Goal: Task Accomplishment & Management: Complete application form

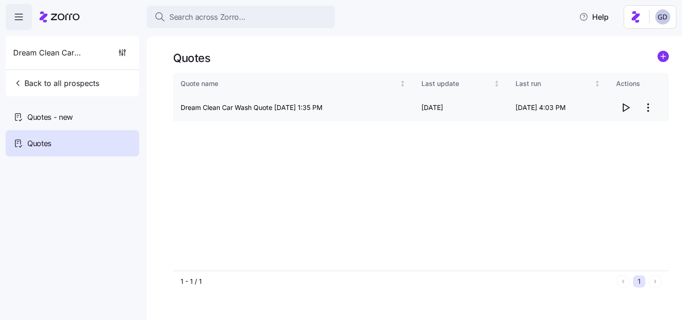
click at [626, 108] on icon "button" at bounding box center [625, 107] width 11 height 11
click at [88, 118] on div "Quotes - new" at bounding box center [73, 117] width 134 height 26
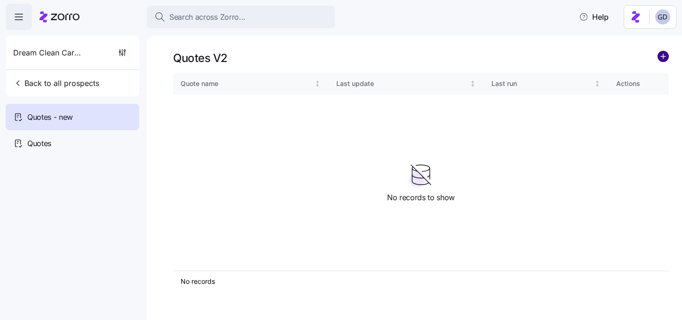
click at [664, 56] on circle "add icon" at bounding box center [663, 56] width 10 height 10
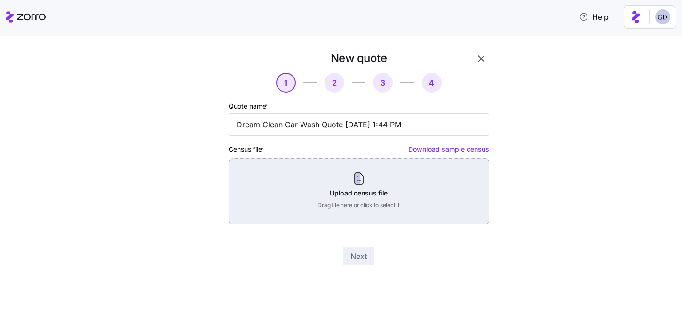
click at [321, 196] on div "Upload census file Drag file here or click to select it" at bounding box center [359, 192] width 261 height 66
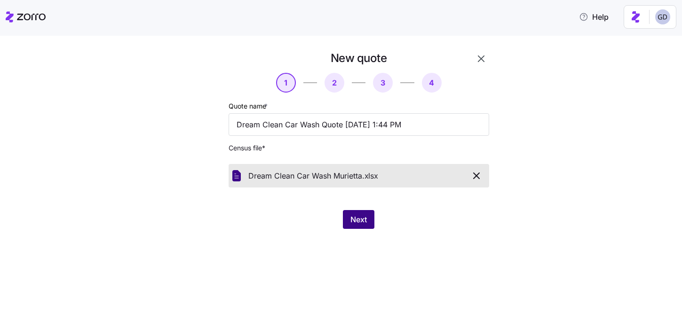
click at [358, 221] on span "Next" at bounding box center [358, 219] width 16 height 11
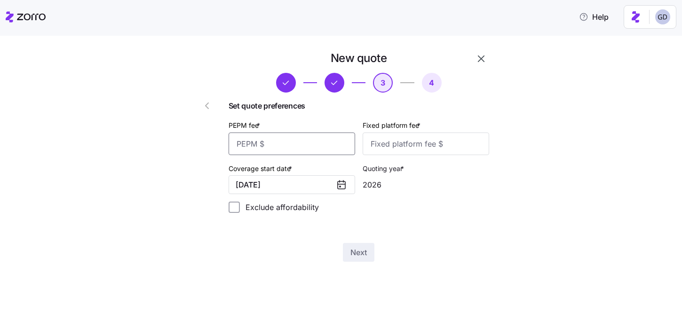
click at [301, 148] on input "PEPM fee *" at bounding box center [292, 144] width 127 height 23
type input "60"
type input "100"
click at [367, 253] on button "Next" at bounding box center [359, 252] width 32 height 19
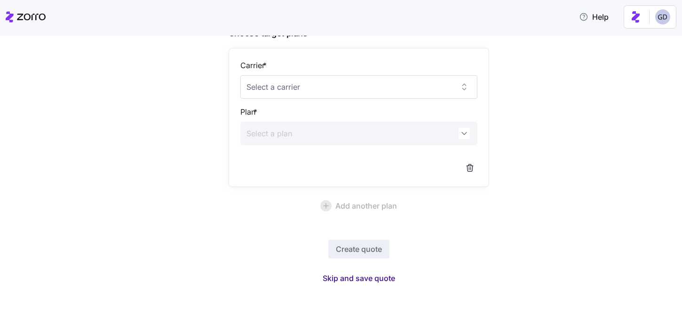
click at [367, 280] on span "Skip and save quote" at bounding box center [359, 278] width 72 height 11
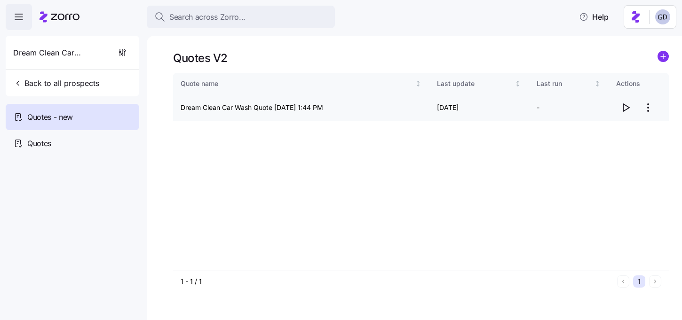
click at [624, 109] on icon "button" at bounding box center [625, 107] width 11 height 11
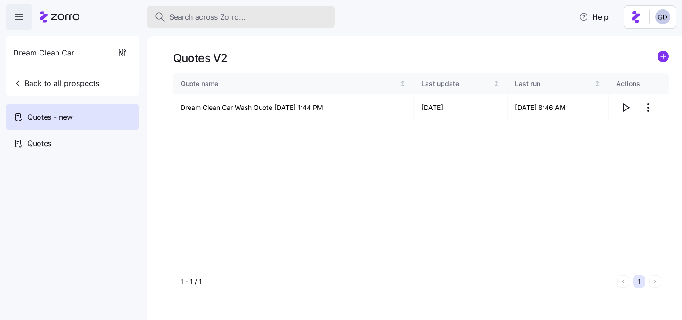
click at [242, 19] on span "Search across Zorro..." at bounding box center [207, 17] width 76 height 12
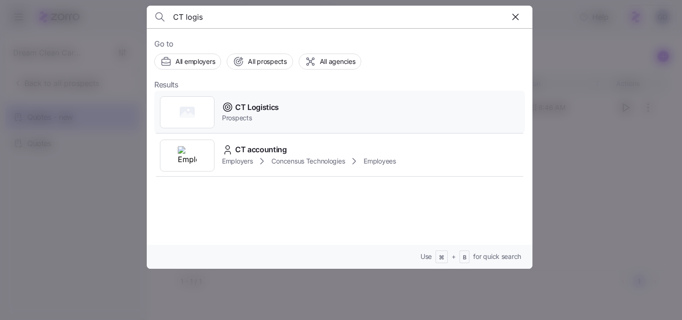
type input "CT logis"
click at [245, 103] on span "CT Logistics" at bounding box center [257, 108] width 44 height 12
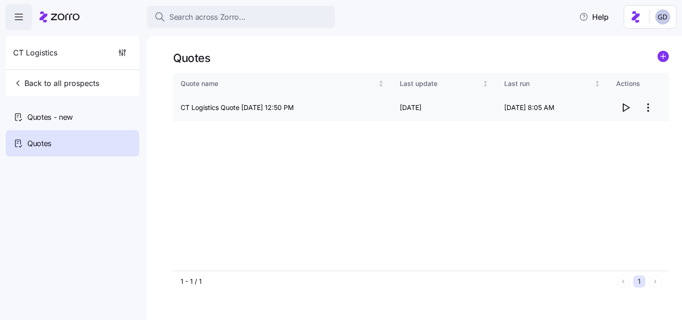
click at [624, 106] on icon "button" at bounding box center [625, 107] width 11 height 11
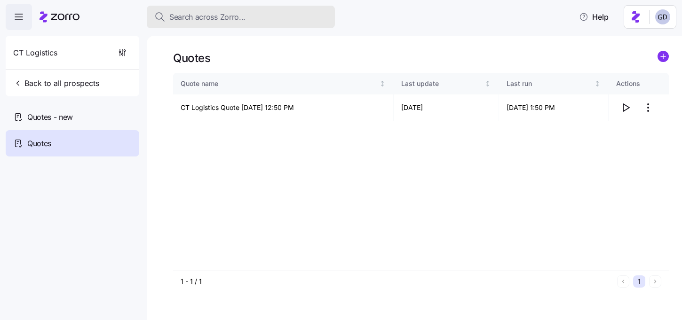
click at [259, 24] on button "Search across Zorro..." at bounding box center [241, 17] width 188 height 23
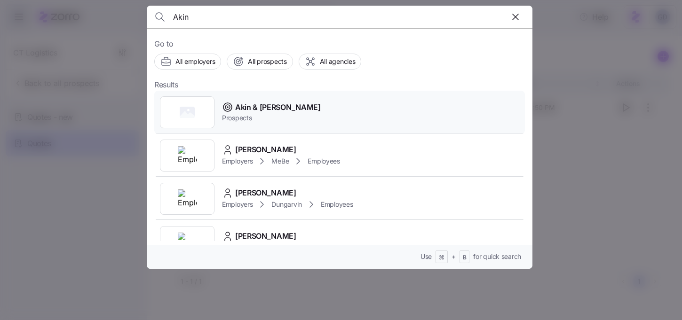
type input "Akin"
click at [252, 105] on span "Akin & Porter" at bounding box center [278, 108] width 86 height 12
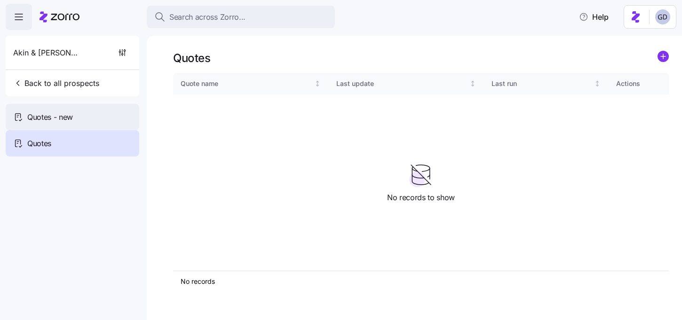
click at [74, 118] on div "Quotes - new" at bounding box center [73, 117] width 134 height 26
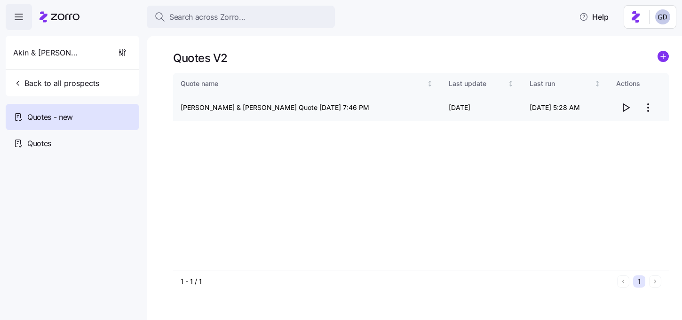
click at [624, 108] on icon "button" at bounding box center [625, 107] width 11 height 11
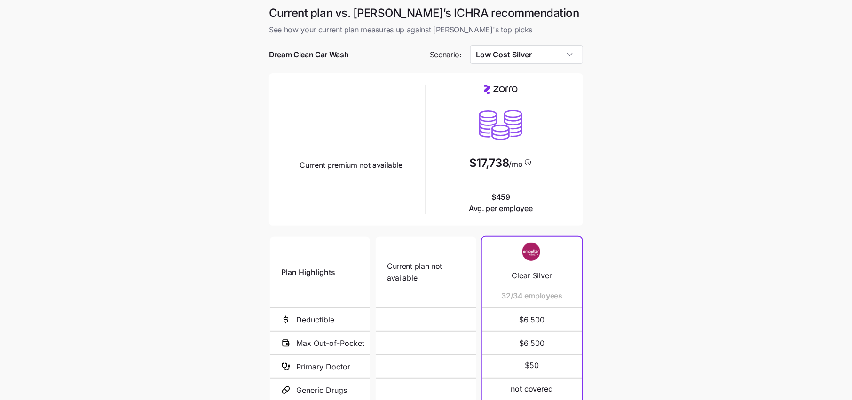
scroll to position [112, 0]
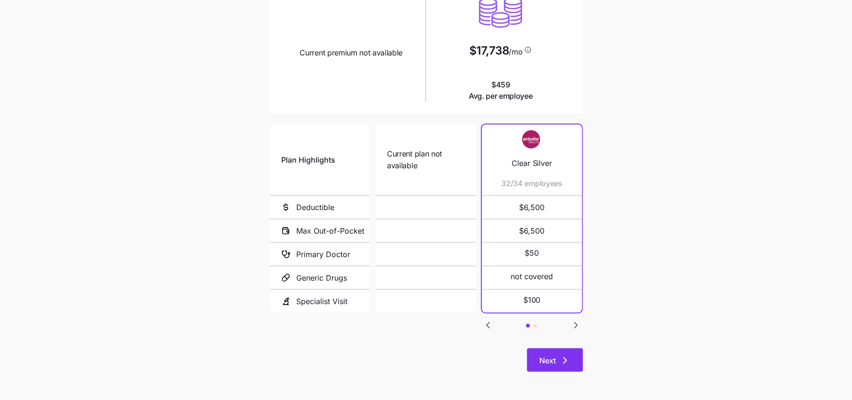
click at [551, 361] on span "Next" at bounding box center [548, 360] width 16 height 11
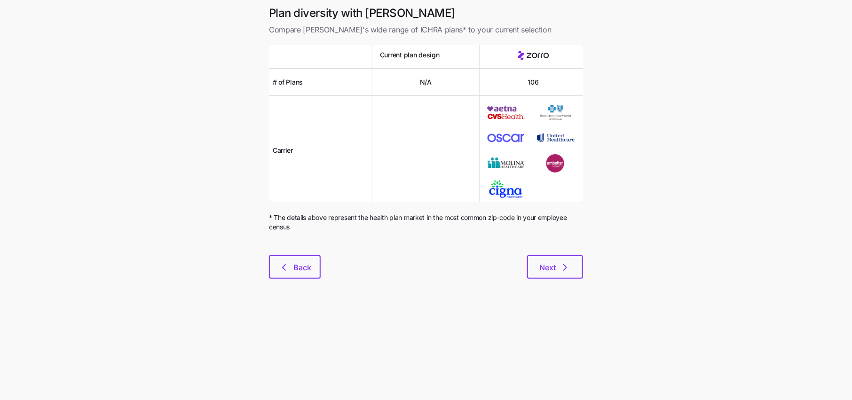
click at [573, 280] on div "Plan diversity with Zorro Compare Zorro's wide range of ICHRA plans* to your cu…" at bounding box center [426, 148] width 329 height 285
click at [570, 273] on button "Next" at bounding box center [555, 267] width 56 height 24
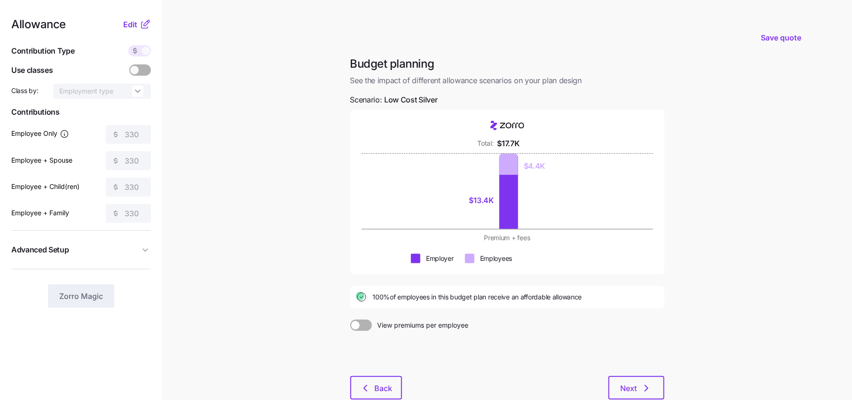
scroll to position [59, 0]
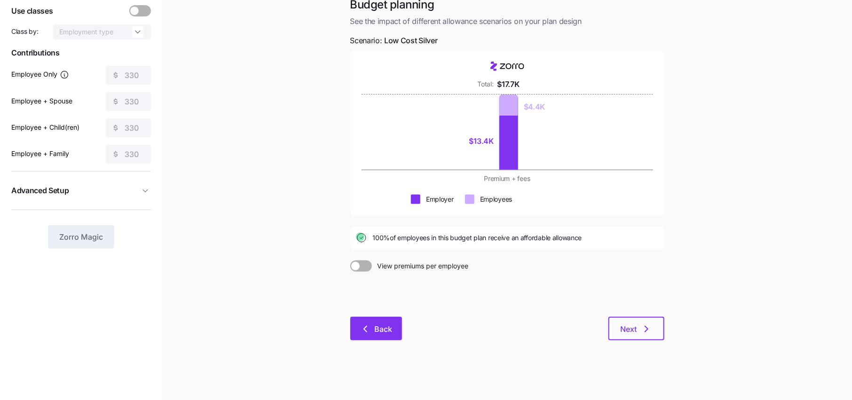
click at [399, 336] on button "Back" at bounding box center [376, 329] width 52 height 24
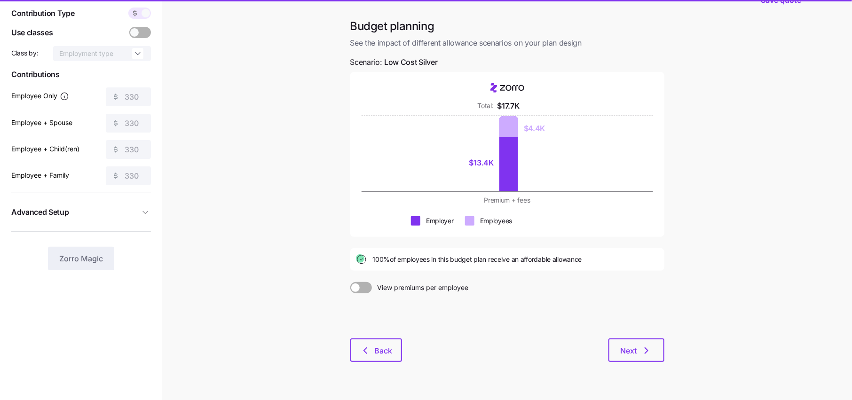
scroll to position [38, 0]
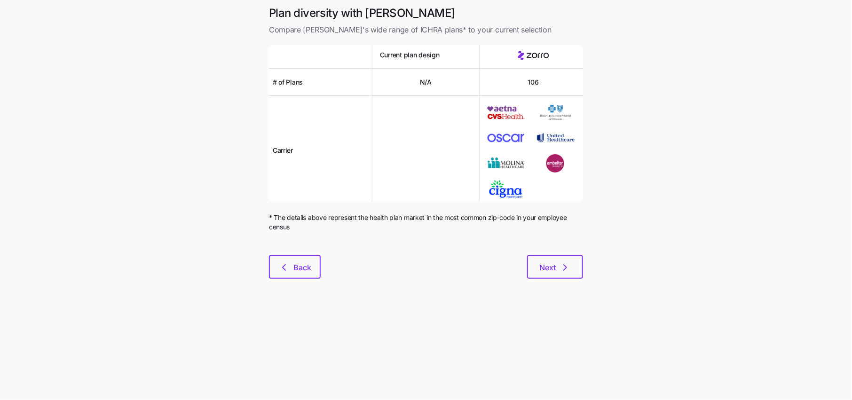
click at [293, 254] on div at bounding box center [426, 249] width 314 height 11
click at [288, 265] on icon "button" at bounding box center [283, 267] width 11 height 11
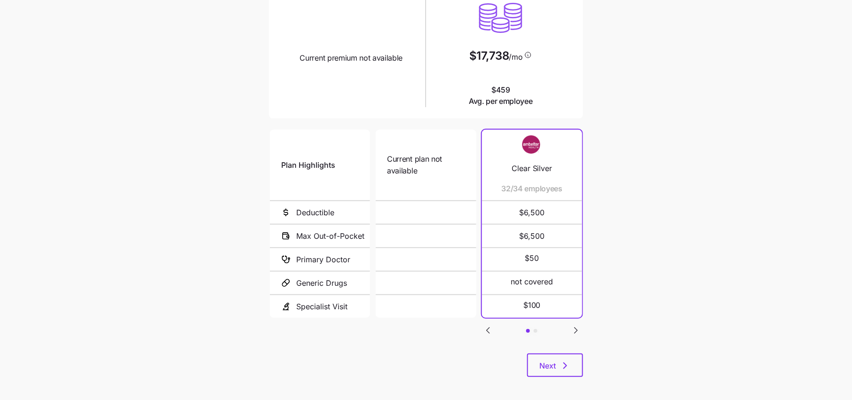
scroll to position [108, 0]
click at [572, 327] on icon "Go to next slide" at bounding box center [576, 329] width 11 height 11
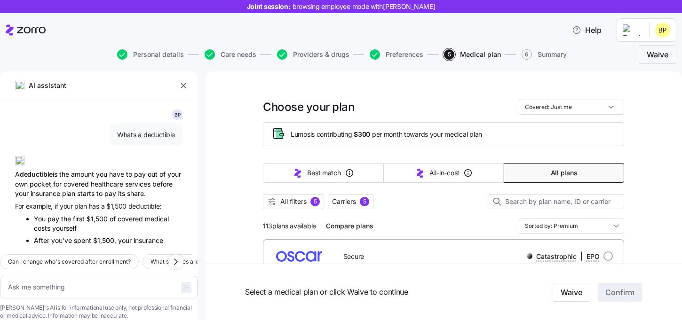
scroll to position [125, 0]
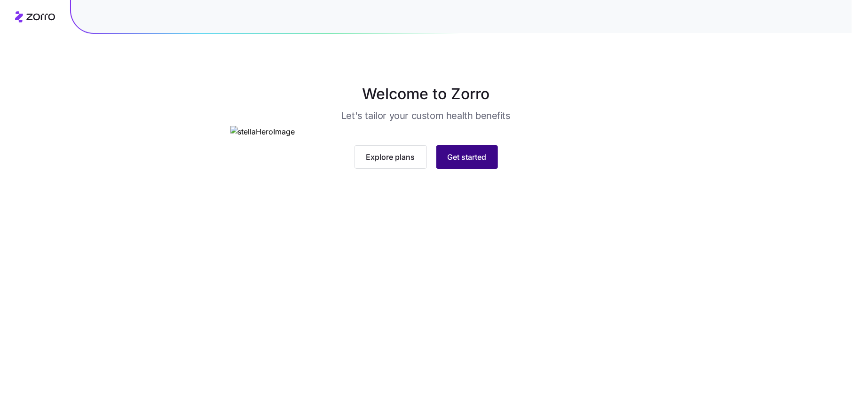
click at [437, 169] on button "Get started" at bounding box center [468, 157] width 62 height 24
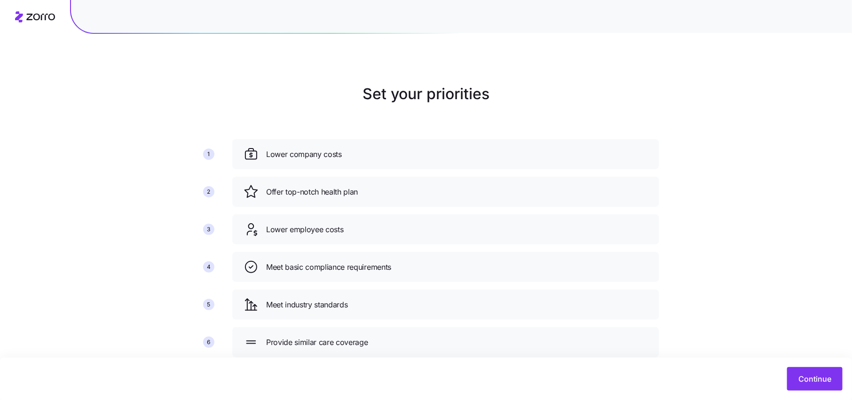
scroll to position [24, 0]
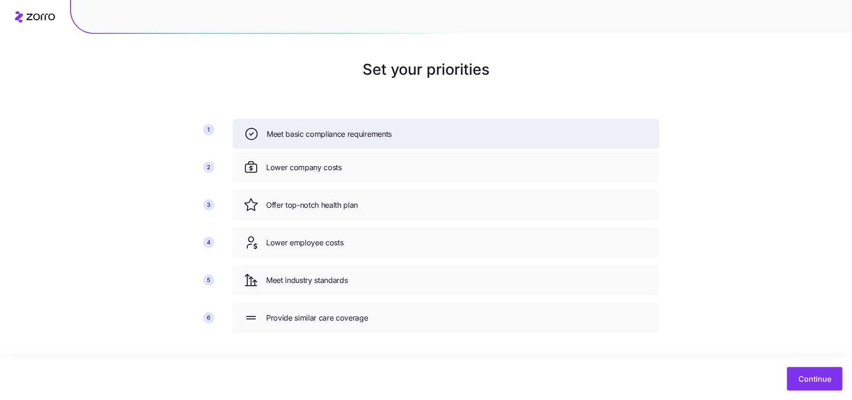
drag, startPoint x: 307, startPoint y: 247, endPoint x: 308, endPoint y: 129, distance: 117.6
click at [308, 129] on span "Meet basic compliance requirements" at bounding box center [329, 134] width 125 height 12
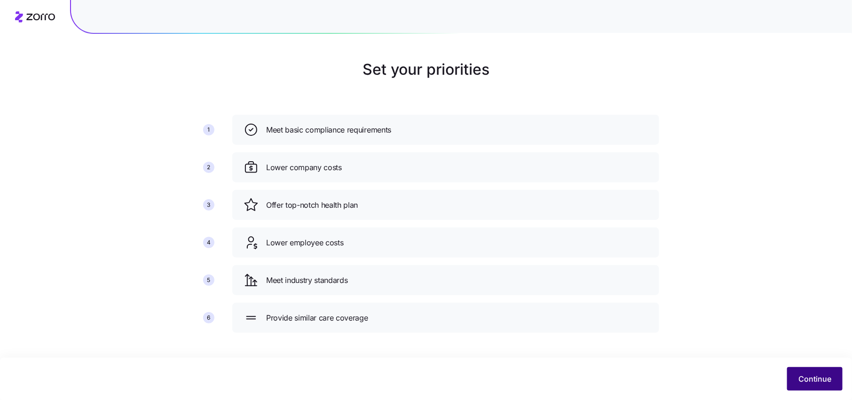
click at [827, 377] on span "Continue" at bounding box center [815, 379] width 33 height 11
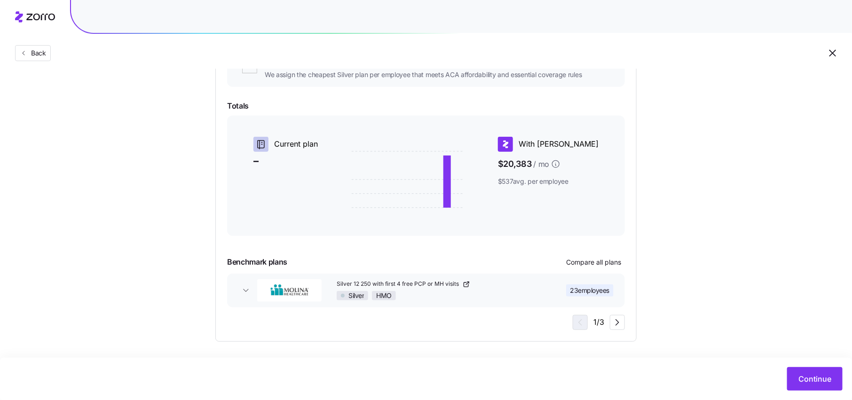
scroll to position [130, 0]
click at [619, 323] on icon "button" at bounding box center [617, 321] width 11 height 11
click at [581, 325] on icon "button" at bounding box center [578, 321] width 11 height 11
click at [609, 323] on div "1 / 3" at bounding box center [599, 321] width 52 height 15
click at [615, 323] on icon "button" at bounding box center [617, 321] width 11 height 11
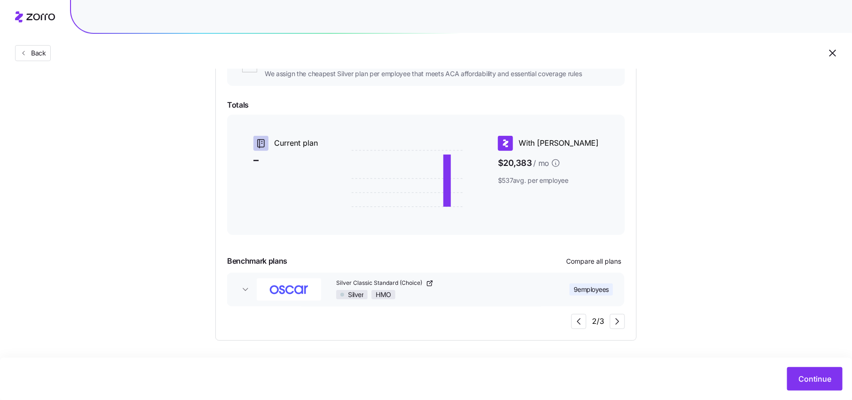
scroll to position [0, 0]
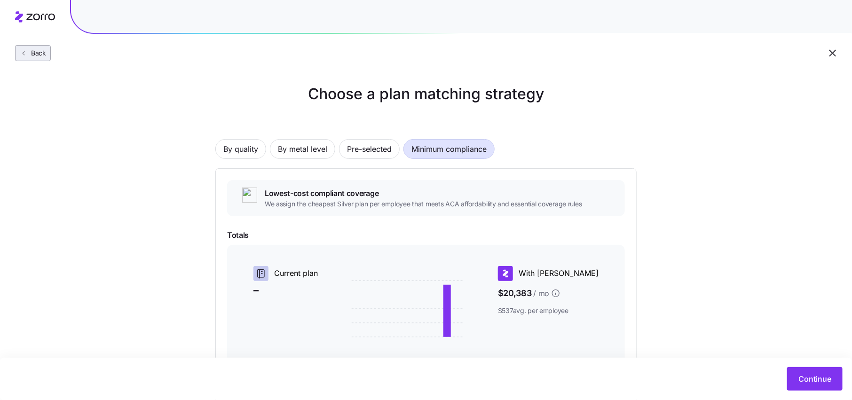
click at [27, 54] on span "Back" at bounding box center [36, 52] width 19 height 9
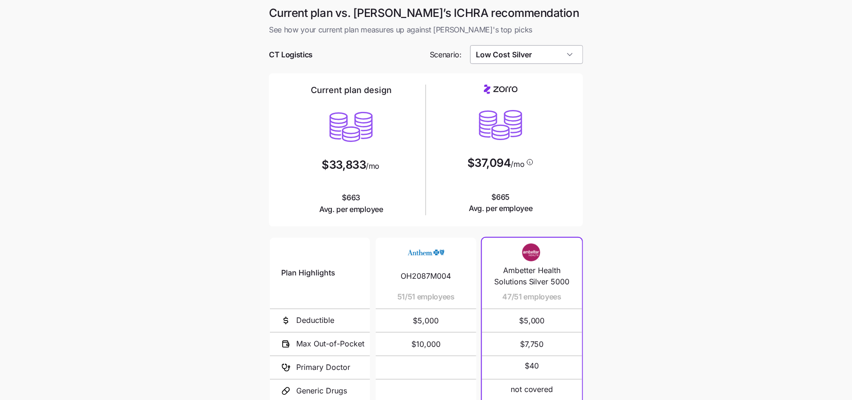
click at [533, 63] on input "Low Cost Silver" at bounding box center [526, 54] width 113 height 19
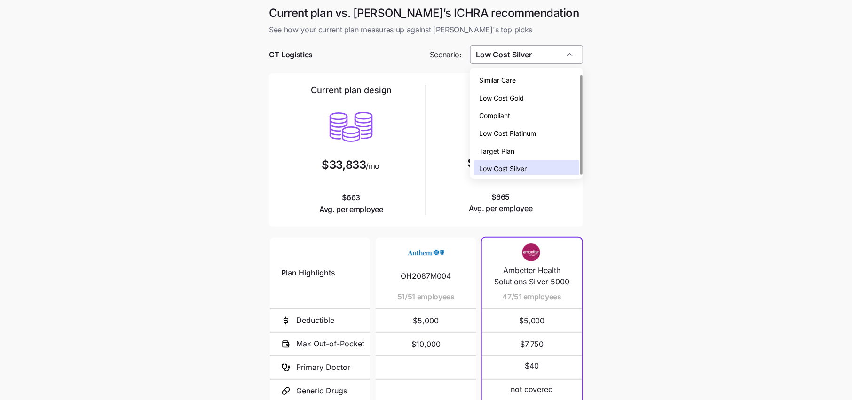
scroll to position [3, 0]
click at [524, 94] on span "Low Cost Gold" at bounding box center [502, 95] width 45 height 10
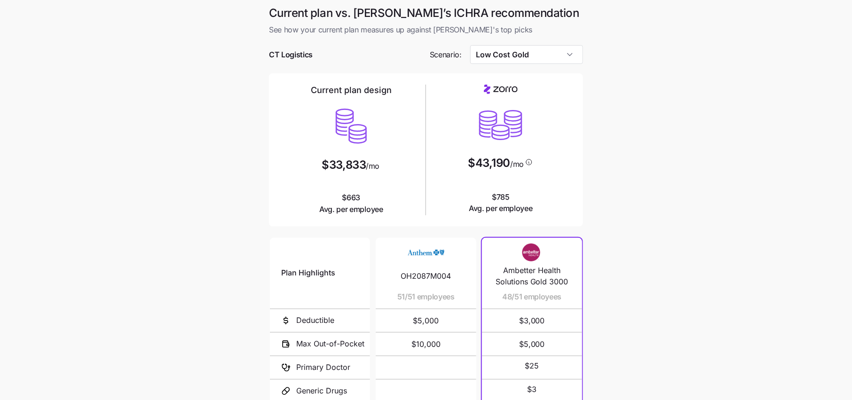
type input "Low Cost Gold"
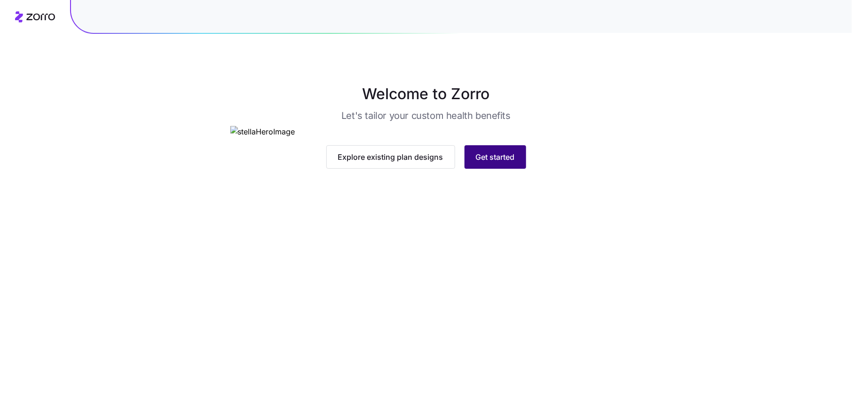
click at [485, 169] on button "Get started" at bounding box center [496, 157] width 62 height 24
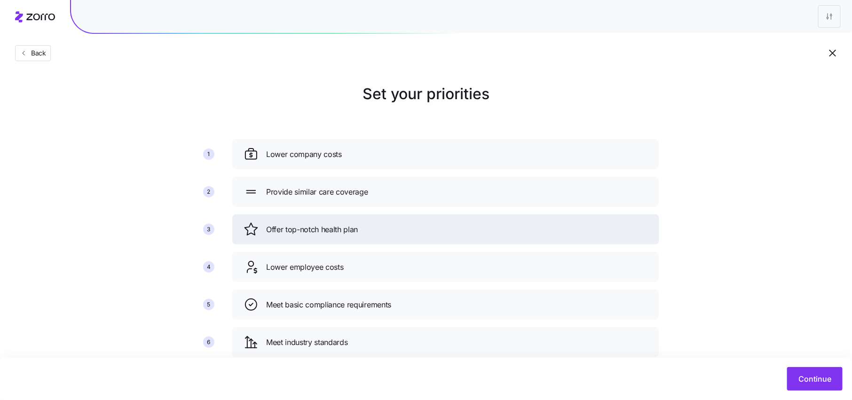
scroll to position [24, 0]
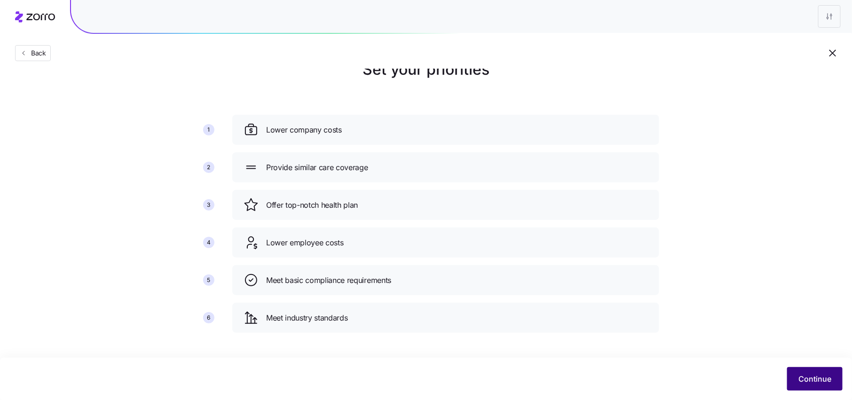
click at [810, 390] on button "Continue" at bounding box center [816, 379] width 56 height 24
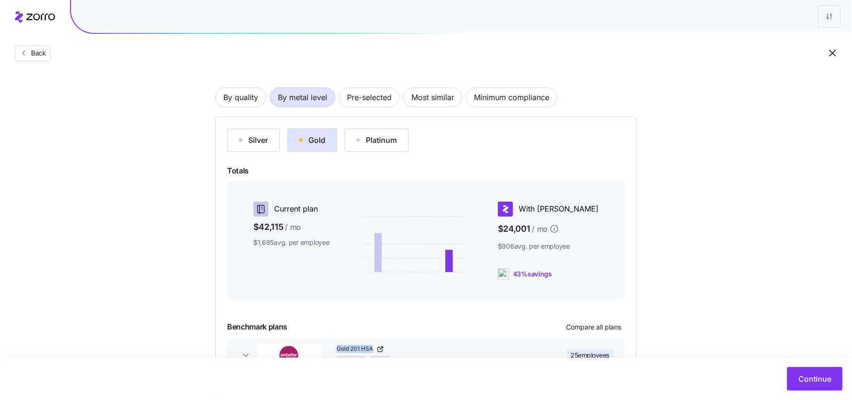
scroll to position [118, 0]
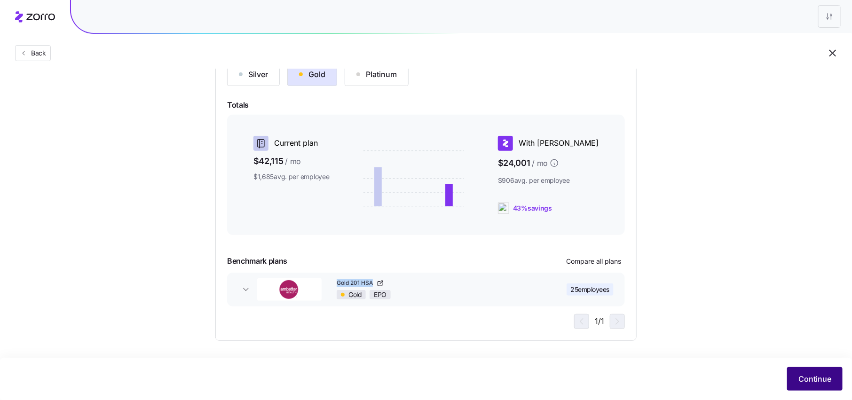
click at [810, 379] on span "Continue" at bounding box center [815, 379] width 33 height 11
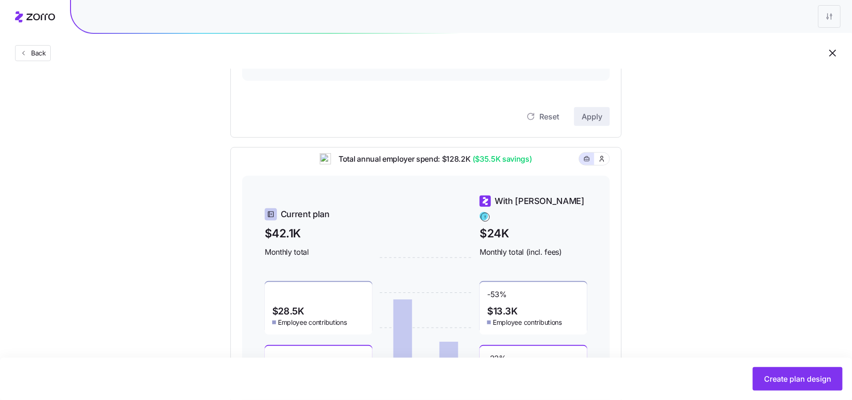
scroll to position [301, 0]
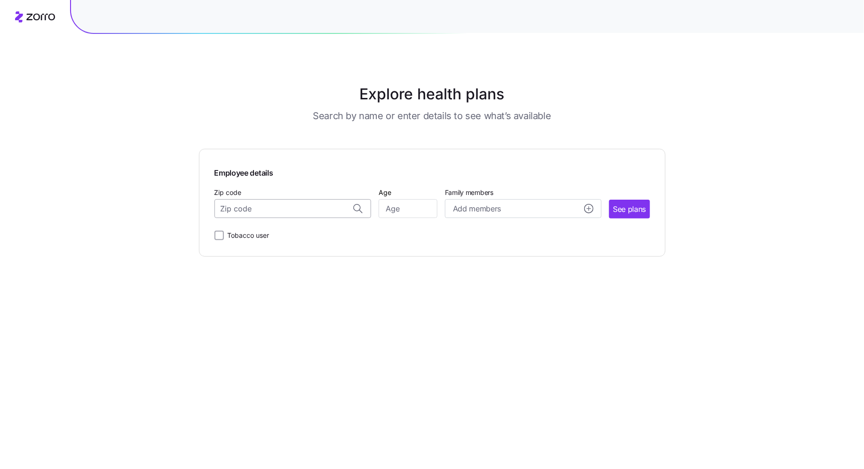
click at [298, 207] on input "Zip code" at bounding box center [293, 208] width 157 height 19
paste input "46033"
click at [314, 236] on span "46033, [GEOGRAPHIC_DATA], [GEOGRAPHIC_DATA]" at bounding box center [291, 234] width 132 height 12
type input "46033, [GEOGRAPHIC_DATA], [GEOGRAPHIC_DATA]"
click at [392, 213] on input "Age" at bounding box center [408, 208] width 59 height 19
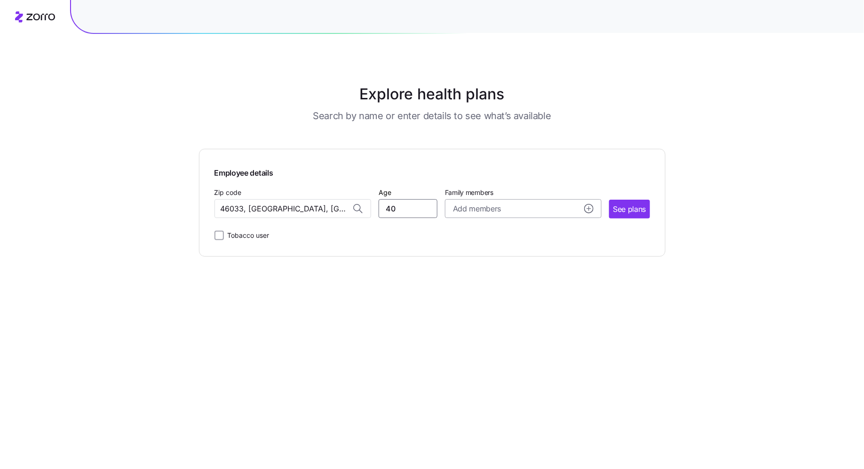
type input "40"
click at [484, 209] on span "Add members" at bounding box center [477, 209] width 48 height 12
click at [660, 210] on div "Employee details Zip code 46033, [GEOGRAPHIC_DATA], [GEOGRAPHIC_DATA] Age [DEMO…" at bounding box center [432, 203] width 467 height 108
click at [622, 210] on span "See plans" at bounding box center [629, 209] width 33 height 12
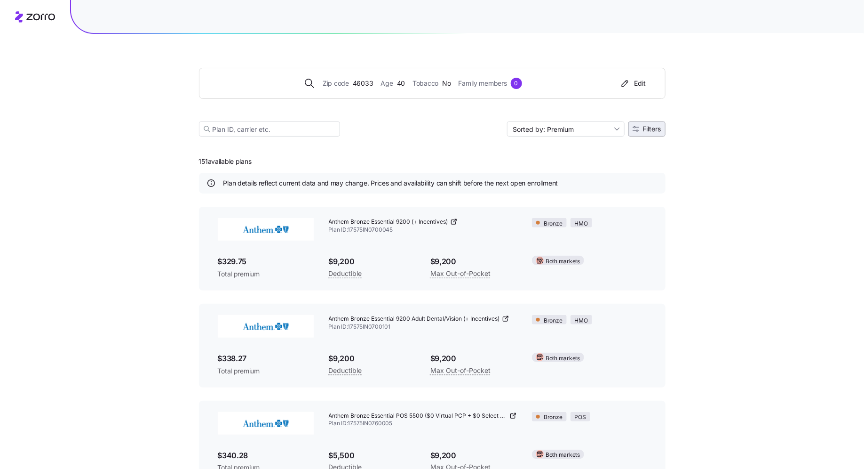
click at [639, 127] on span "Filters" at bounding box center [647, 129] width 29 height 7
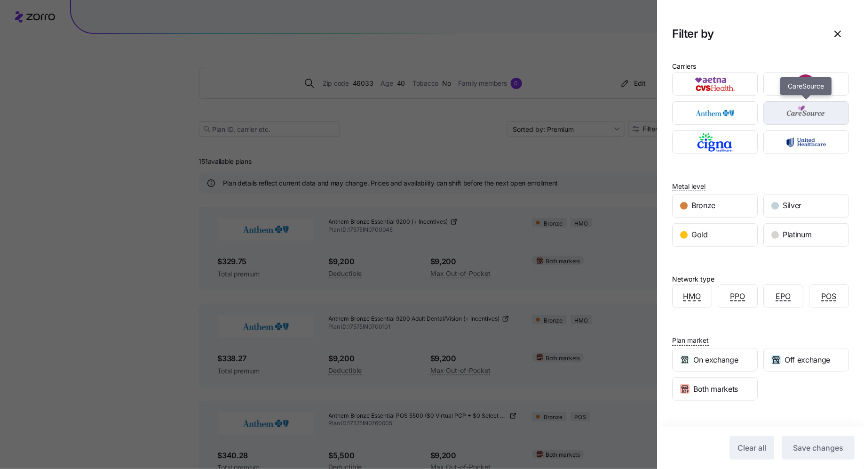
click at [803, 119] on img "button" at bounding box center [806, 112] width 69 height 19
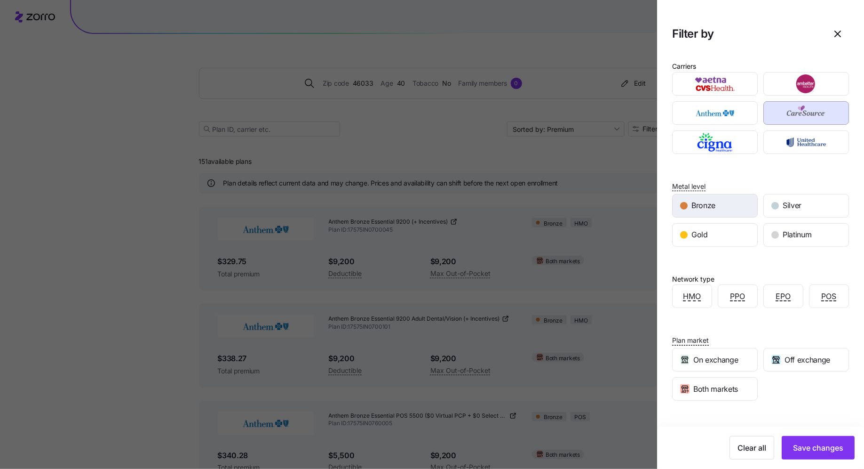
click at [705, 210] on div "Bronze" at bounding box center [715, 205] width 85 height 23
click at [819, 449] on span "Save changes" at bounding box center [818, 447] width 50 height 11
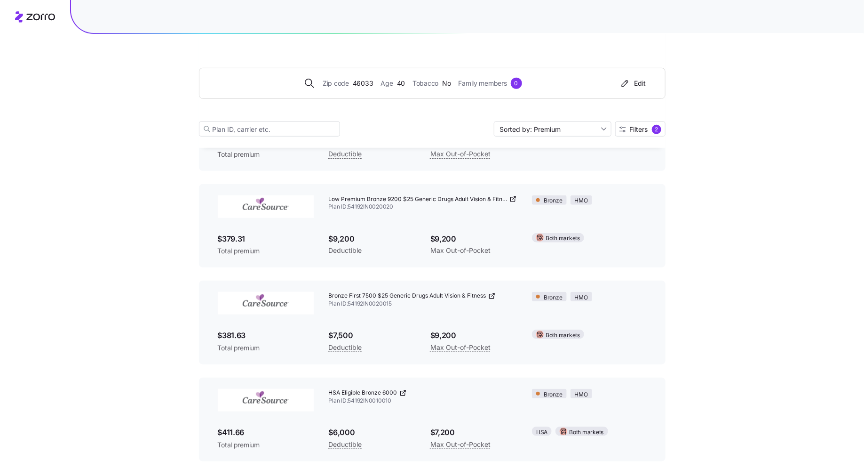
scroll to position [222, 0]
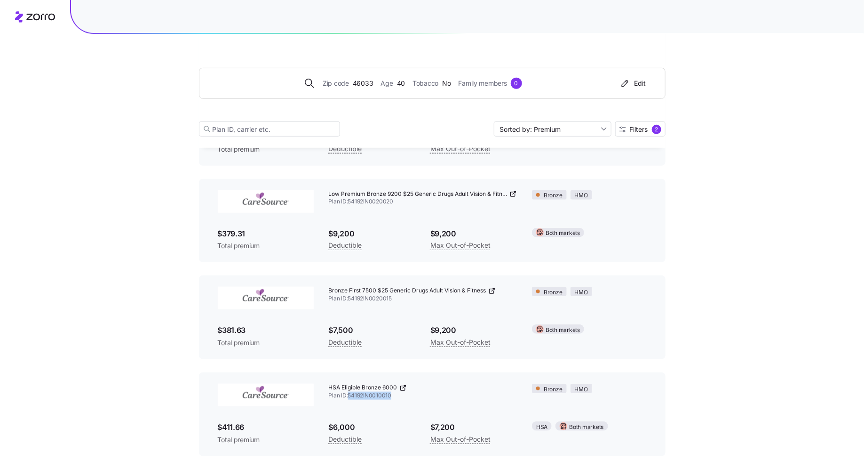
drag, startPoint x: 393, startPoint y: 396, endPoint x: 350, endPoint y: 394, distance: 43.8
click at [350, 394] on span "Plan ID: 54192IN0010010" at bounding box center [423, 395] width 189 height 8
copy span "54192IN0010010"
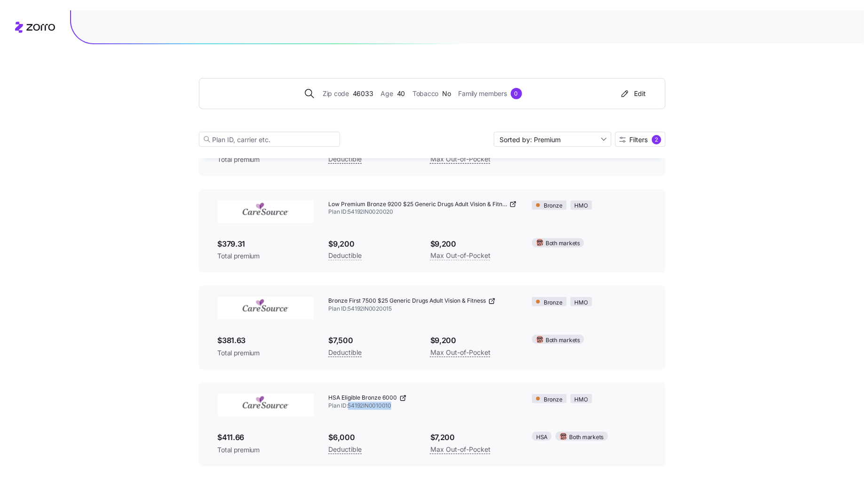
scroll to position [202, 0]
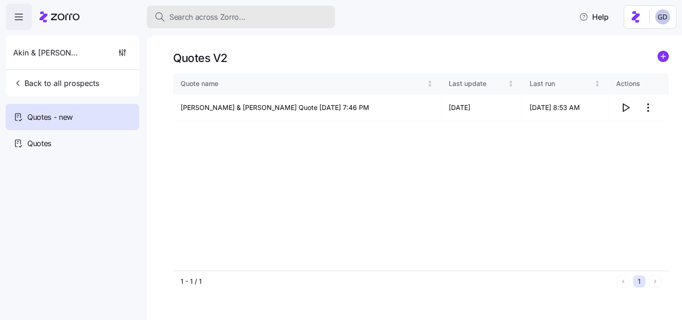
click at [199, 16] on span "Search across Zorro..." at bounding box center [207, 17] width 76 height 12
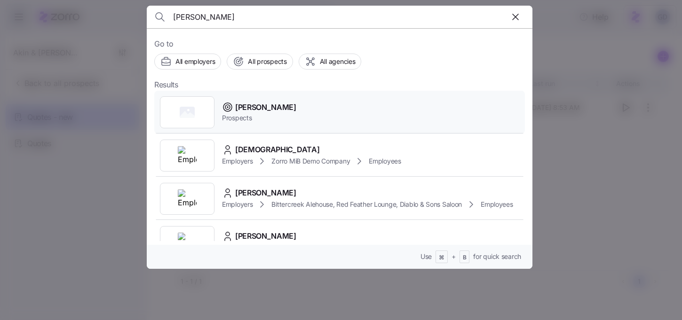
type input "[PERSON_NAME]"
click at [252, 105] on span "[PERSON_NAME]" at bounding box center [265, 108] width 61 height 12
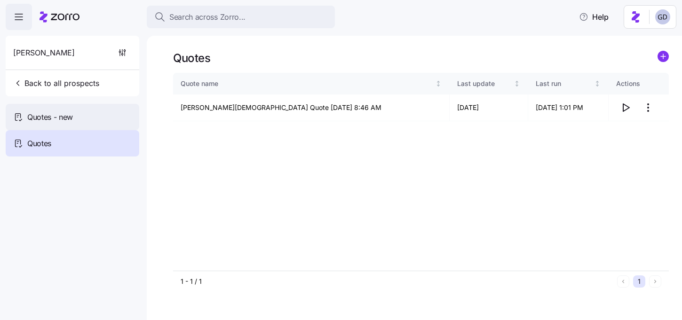
click at [50, 117] on span "Quotes - new" at bounding box center [50, 117] width 46 height 12
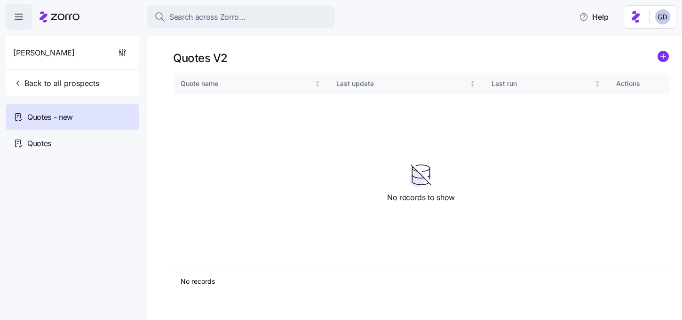
click at [655, 58] on div "Quotes V2" at bounding box center [421, 58] width 496 height 15
click at [667, 58] on circle "add icon" at bounding box center [663, 56] width 10 height 10
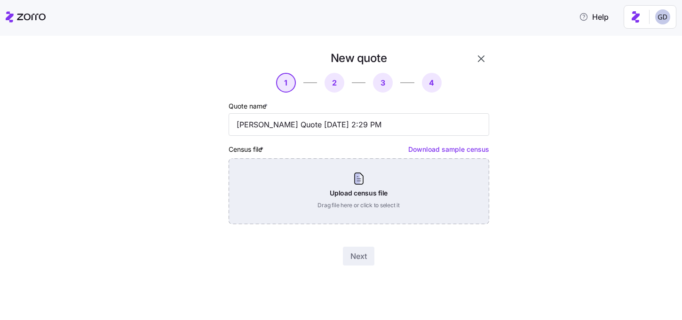
click at [320, 175] on div "Upload census file Drag file here or click to select it" at bounding box center [359, 192] width 261 height 66
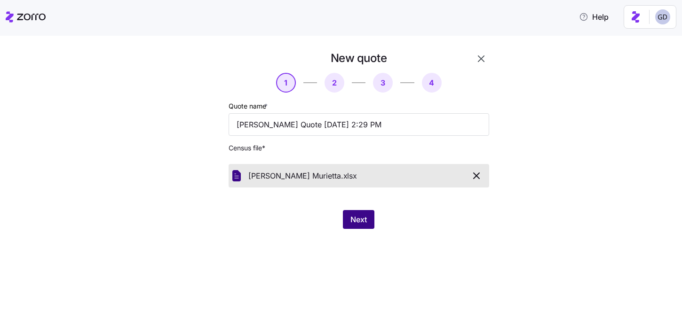
click at [373, 215] on button "Next" at bounding box center [359, 219] width 32 height 19
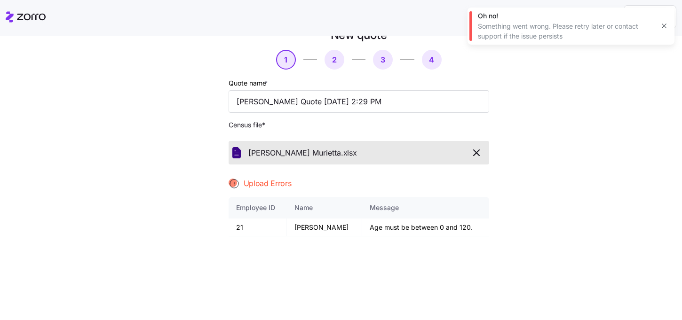
scroll to position [30, 0]
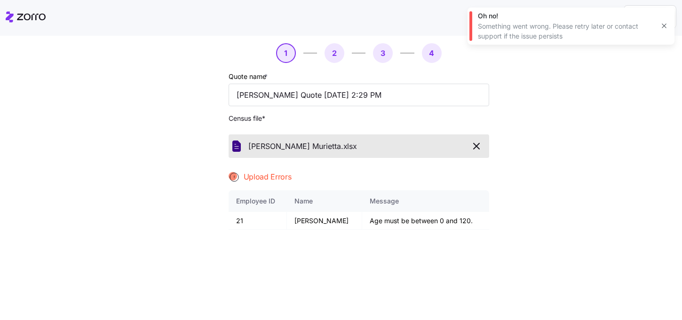
click at [476, 147] on icon "button" at bounding box center [476, 146] width 11 height 11
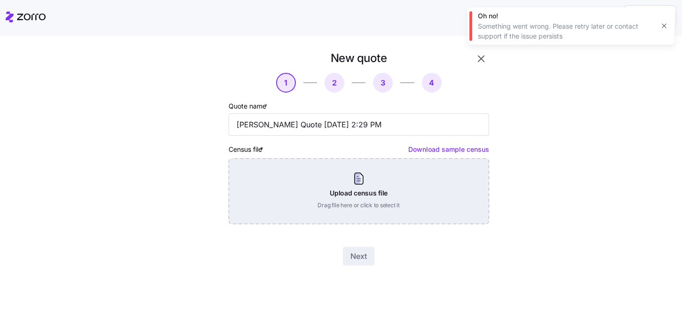
click at [357, 174] on div "Upload census file Drag file here or click to select it" at bounding box center [359, 192] width 261 height 66
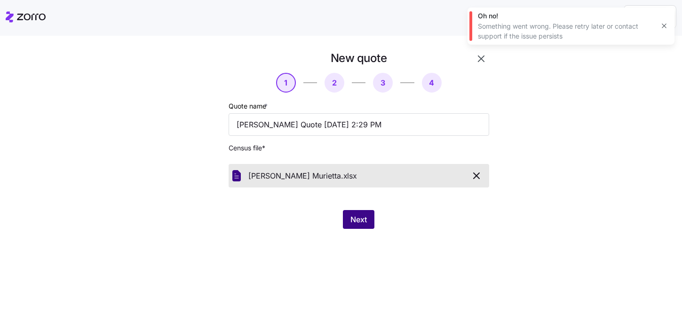
click at [362, 217] on span "Next" at bounding box center [358, 219] width 16 height 11
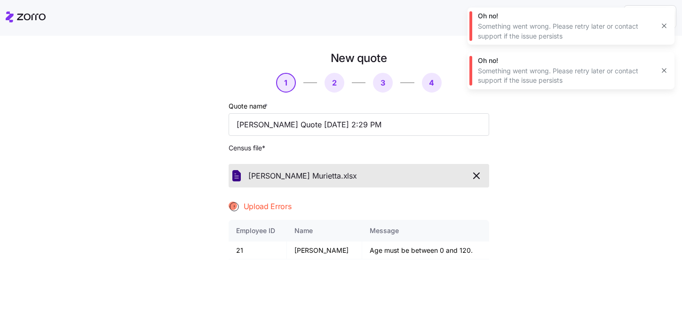
click at [486, 178] on div "Grace Church Murietta. xlsx" at bounding box center [359, 176] width 261 height 24
click at [480, 178] on icon "button" at bounding box center [476, 175] width 11 height 11
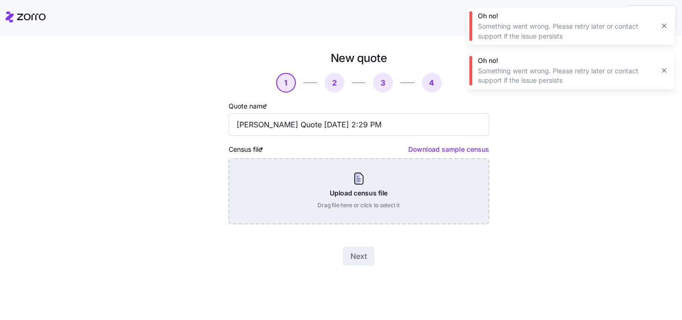
click at [332, 178] on div "Upload census file Drag file here or click to select it" at bounding box center [359, 192] width 261 height 66
click at [352, 196] on div "Upload census file Drag file here or click to select it" at bounding box center [359, 192] width 261 height 66
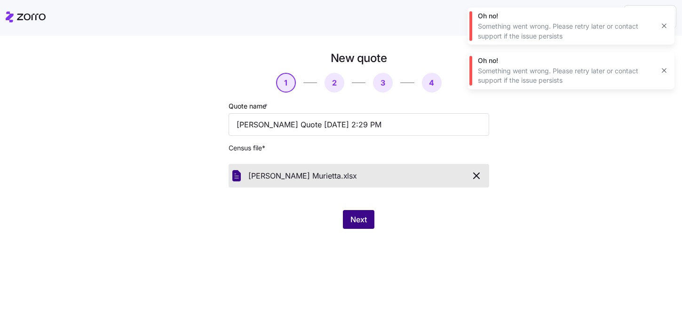
click at [360, 219] on span "Next" at bounding box center [358, 219] width 16 height 11
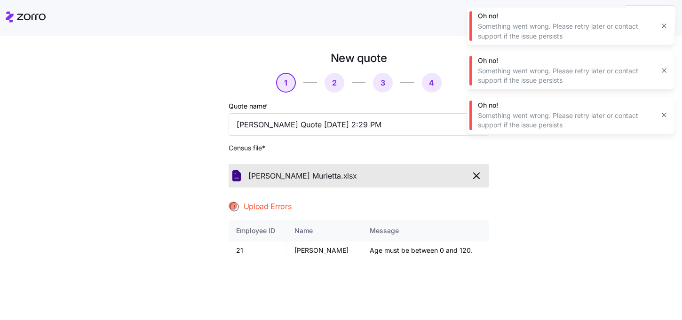
click at [478, 178] on icon "button" at bounding box center [477, 176] width 6 height 6
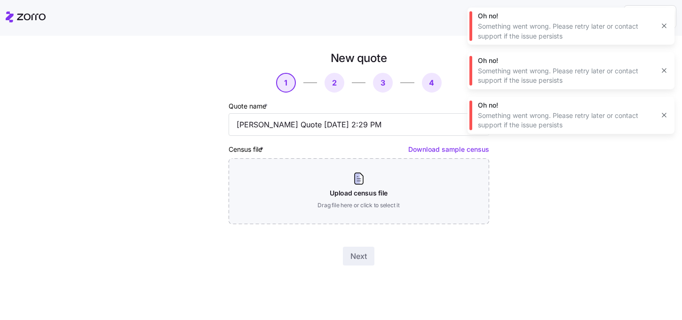
click at [661, 113] on icon "button" at bounding box center [664, 115] width 8 height 8
click at [664, 63] on div "Oh no! Something went wrong. Please retry later or contact support if the issue…" at bounding box center [571, 70] width 207 height 37
click at [665, 69] on icon "button" at bounding box center [664, 71] width 8 height 8
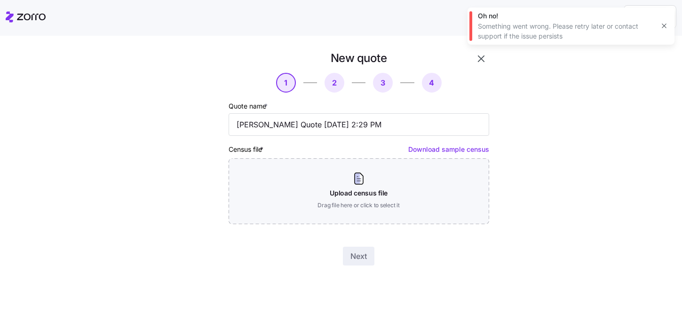
click at [664, 26] on icon "button" at bounding box center [664, 26] width 4 height 4
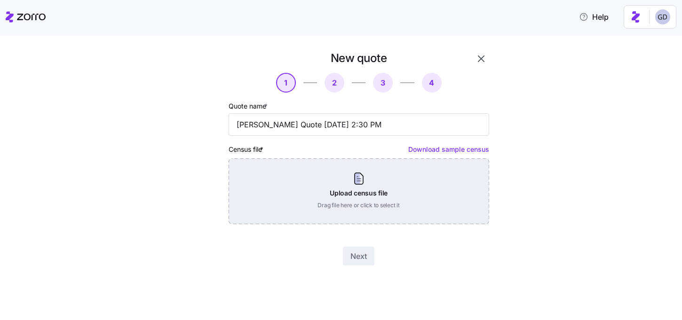
click at [350, 199] on div "Upload census file Drag file here or click to select it" at bounding box center [359, 192] width 261 height 66
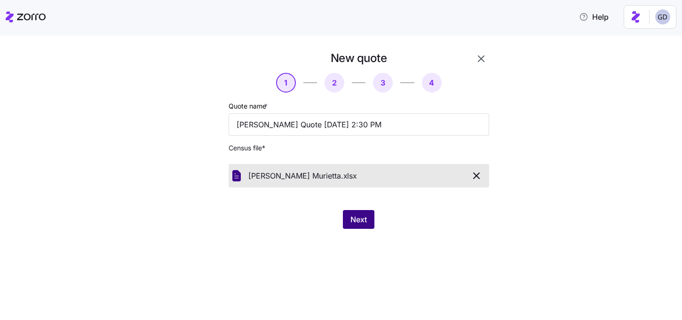
click at [364, 223] on span "Next" at bounding box center [358, 219] width 16 height 11
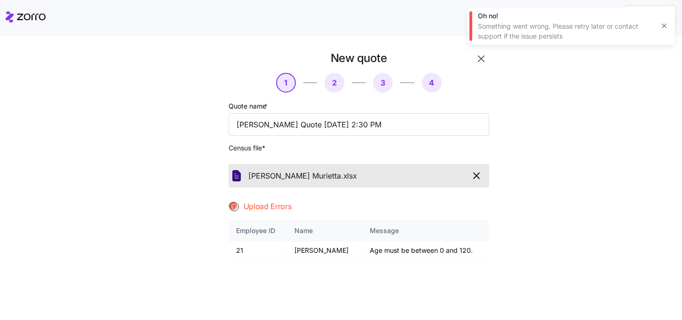
click at [659, 27] on button "button" at bounding box center [664, 25] width 13 height 13
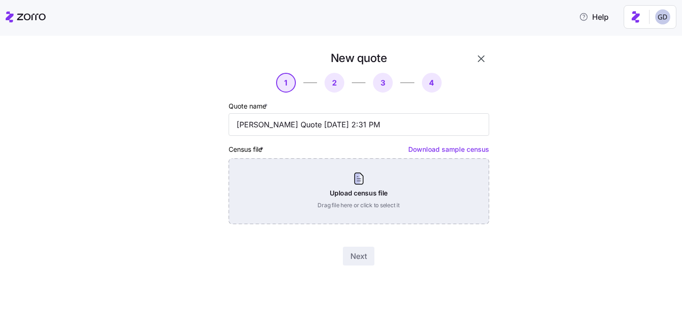
click at [260, 204] on div "Upload census file Drag file here or click to select it" at bounding box center [359, 192] width 261 height 66
click at [324, 174] on div "Upload census file Drag file here or click to select it" at bounding box center [359, 192] width 261 height 66
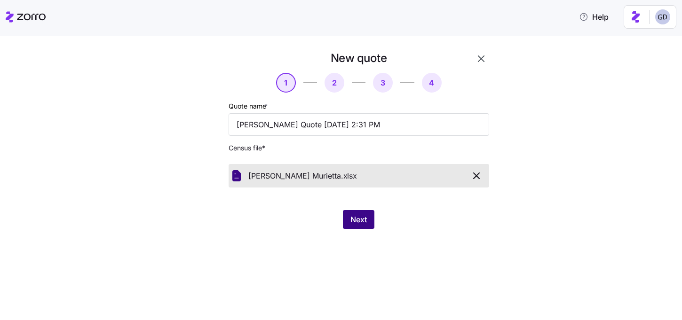
click at [361, 219] on span "Next" at bounding box center [358, 219] width 16 height 11
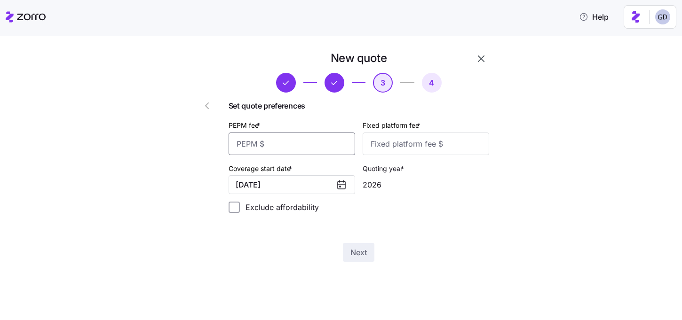
click at [289, 143] on input "PEPM fee *" at bounding box center [292, 144] width 127 height 23
type input "6"
type input "30"
click at [417, 135] on input "Fixed platform fee *" at bounding box center [426, 144] width 127 height 23
type input "1000"
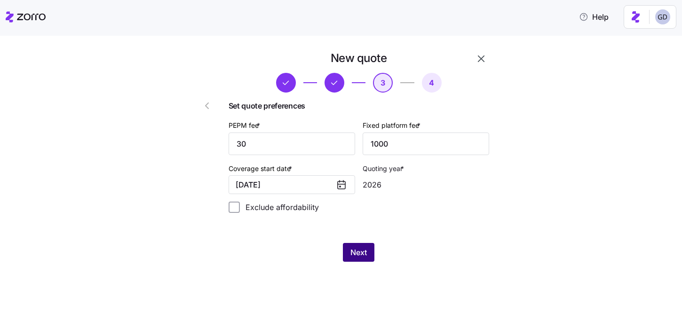
click at [353, 255] on span "Next" at bounding box center [358, 252] width 16 height 11
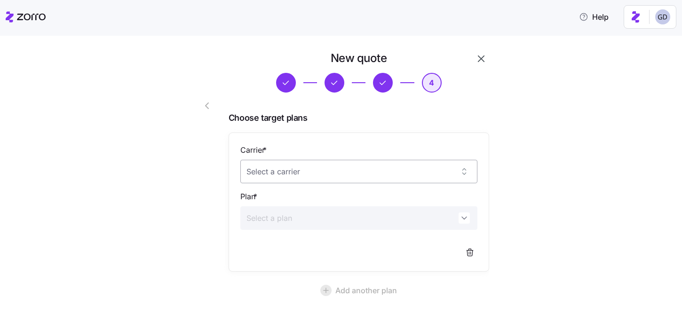
click at [290, 174] on input "Carrier *" at bounding box center [358, 172] width 237 height 24
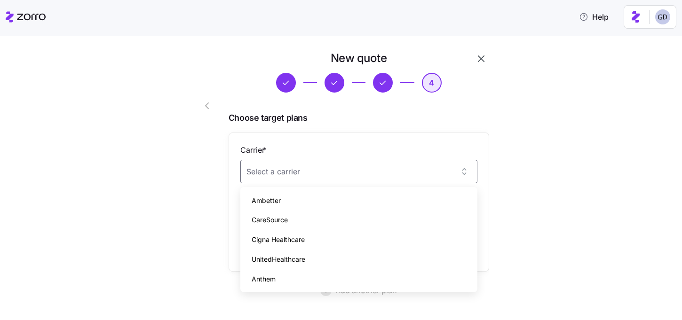
click at [399, 122] on span "Choose target plans" at bounding box center [359, 118] width 261 height 14
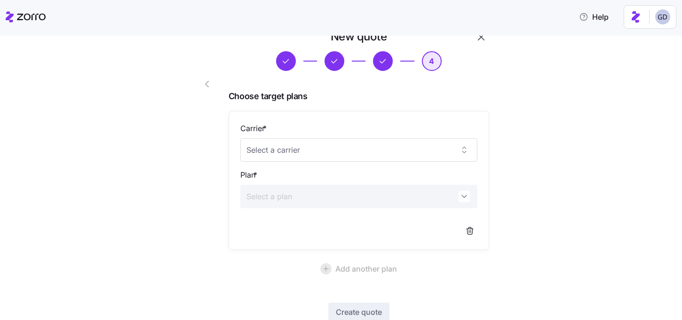
scroll to position [25, 0]
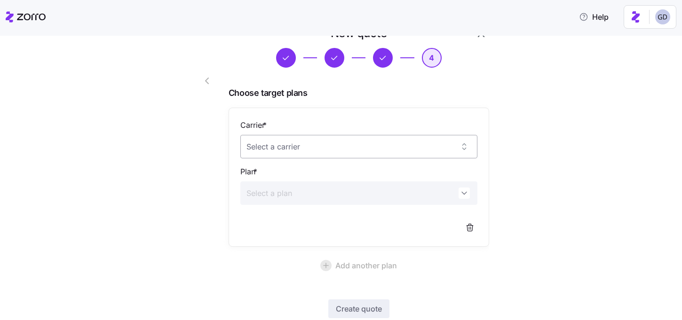
click at [321, 149] on input "Carrier *" at bounding box center [358, 147] width 237 height 24
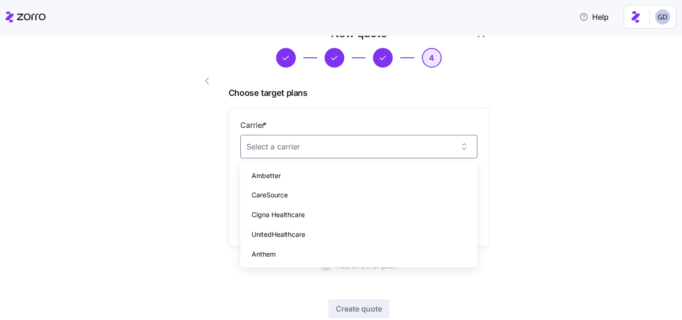
click at [270, 195] on span "CareSource" at bounding box center [270, 195] width 36 height 10
type input "CareSource"
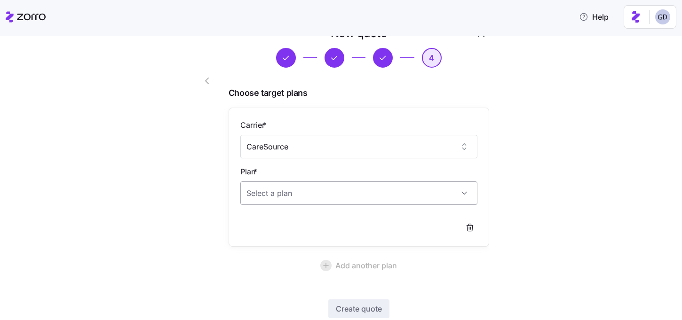
click at [286, 197] on input "Plan *" at bounding box center [358, 194] width 237 height 24
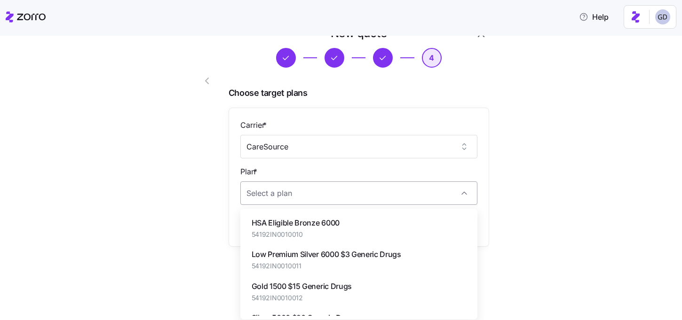
paste input "54192IN0010010"
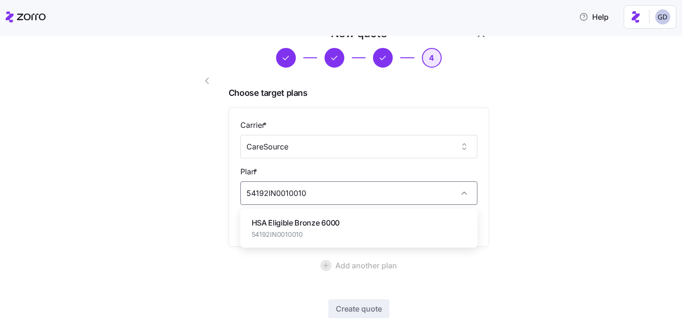
click at [293, 216] on div "HSA Eligible Bronze 6000 54192IN0010010" at bounding box center [359, 229] width 230 height 32
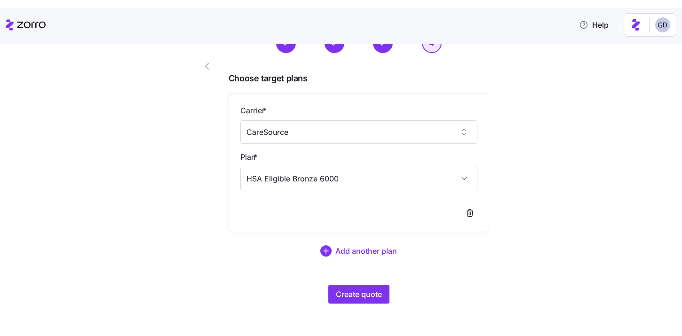
scroll to position [56, 0]
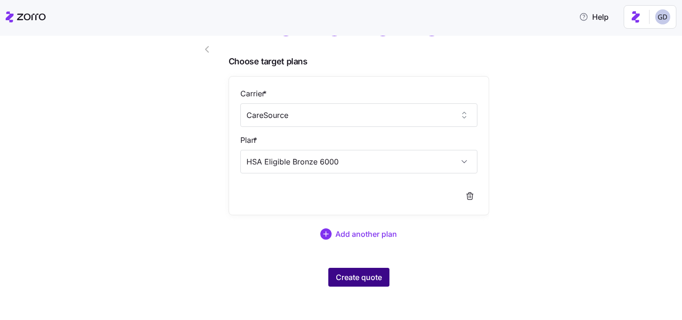
type input "HSA Eligible Bronze 6000"
click at [372, 283] on button "Create quote" at bounding box center [358, 277] width 61 height 19
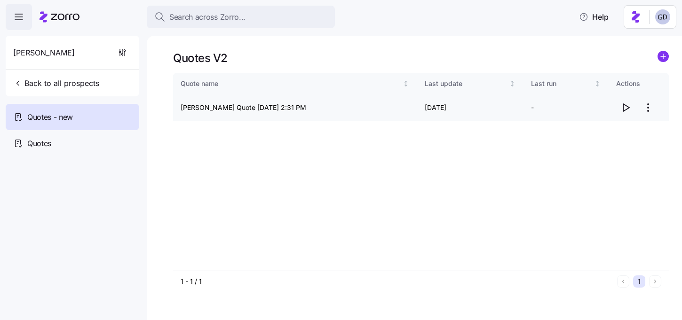
click at [624, 107] on icon "button" at bounding box center [625, 107] width 11 height 11
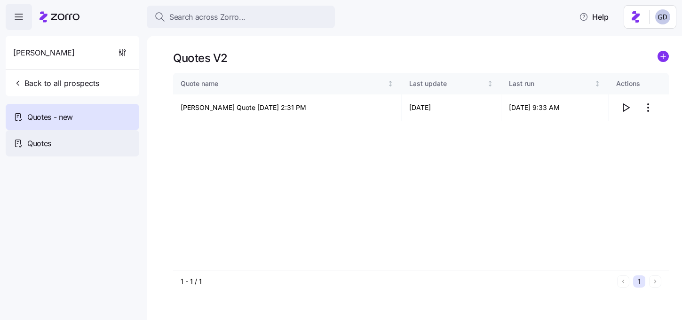
click at [48, 136] on div "Quotes" at bounding box center [73, 143] width 134 height 26
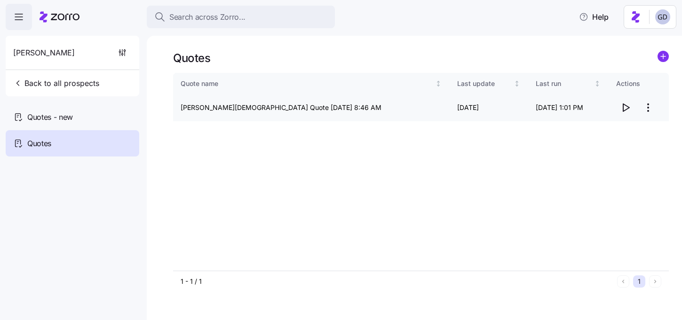
click at [618, 103] on span "button" at bounding box center [626, 108] width 18 height 18
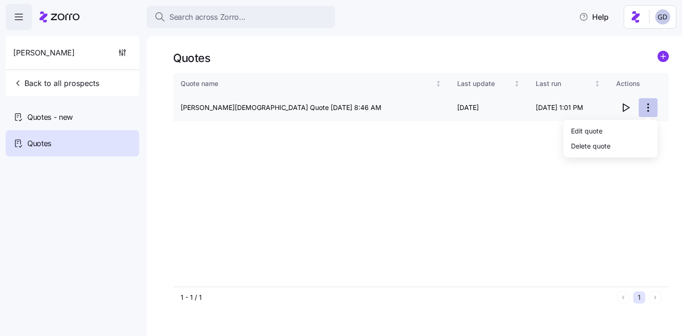
click at [649, 112] on html "Search across Zorro... Help Grace Church Back to all prospects Quotes - new Quo…" at bounding box center [341, 165] width 682 height 331
click at [401, 156] on html "Search across Zorro... Help Grace Church Back to all prospects Quotes - new Quo…" at bounding box center [341, 165] width 682 height 331
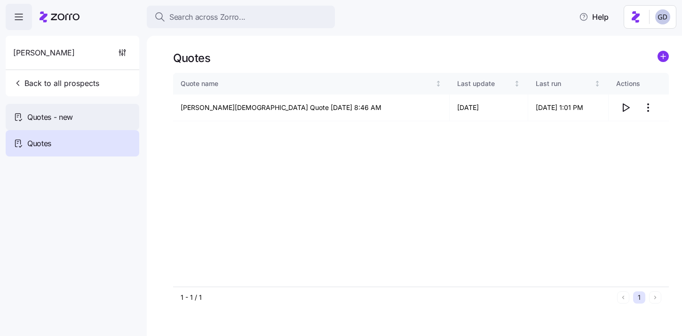
click at [65, 116] on span "Quotes - new" at bounding box center [50, 117] width 46 height 12
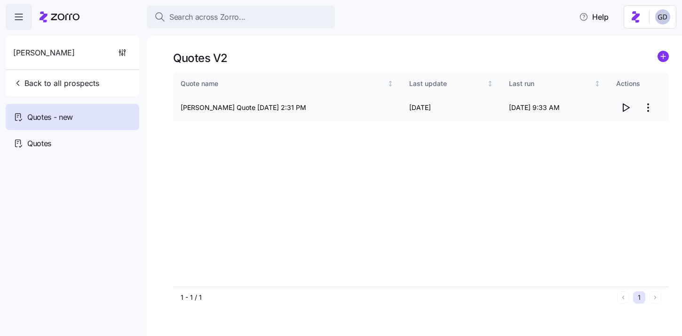
click at [649, 107] on html "Search across Zorro... Help Grace Church Back to all prospects Quotes - new Quo…" at bounding box center [341, 165] width 682 height 331
click at [589, 133] on div "Edit quote" at bounding box center [587, 131] width 32 height 10
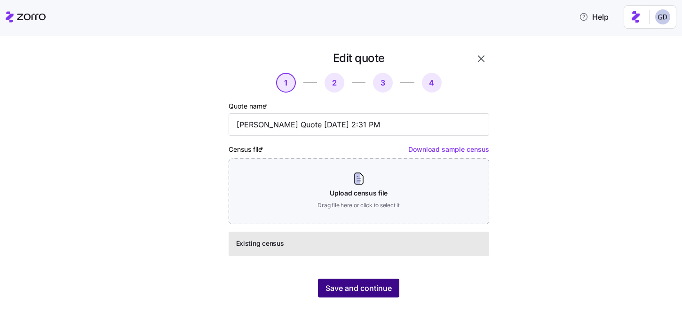
click at [358, 288] on span "Save and continue" at bounding box center [359, 288] width 66 height 11
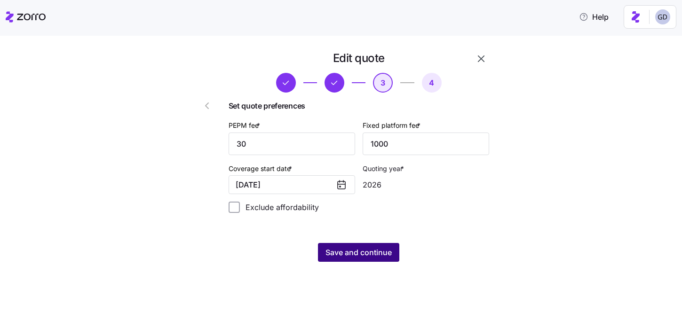
click at [382, 249] on span "Save and continue" at bounding box center [359, 252] width 66 height 11
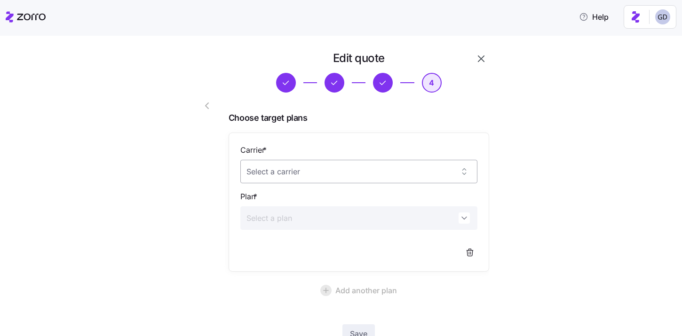
click at [342, 174] on input "Carrier *" at bounding box center [358, 172] width 237 height 24
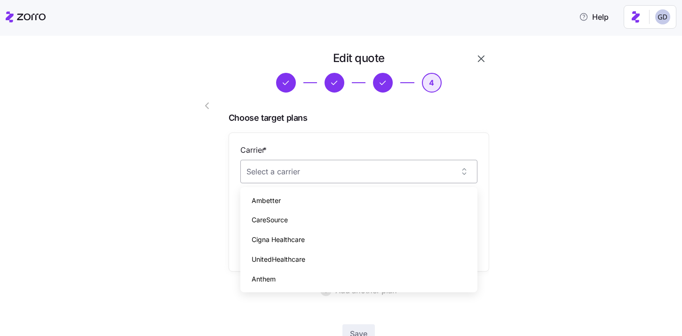
paste input "54192IN0010033"
type input "54192IN0010033"
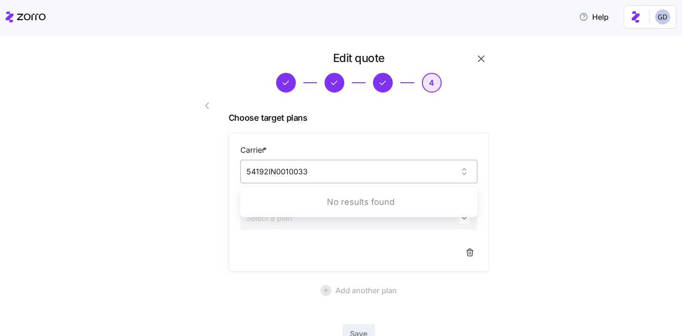
click at [325, 176] on input "54192IN0010033" at bounding box center [358, 172] width 237 height 24
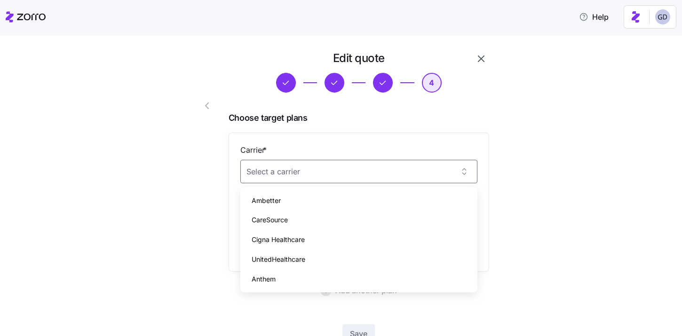
click at [273, 219] on span "CareSource" at bounding box center [270, 220] width 36 height 10
type input "CareSource"
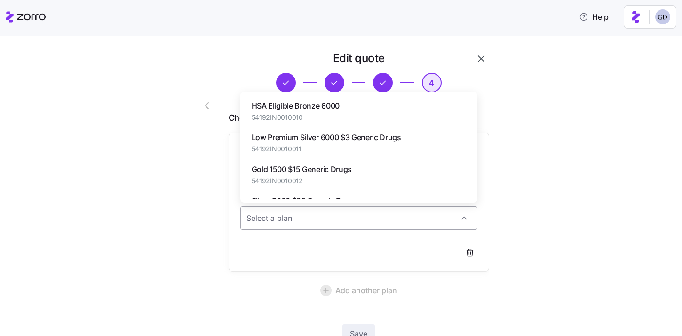
click at [287, 217] on input "Plan *" at bounding box center [358, 219] width 237 height 24
paste input "54192IN0010033"
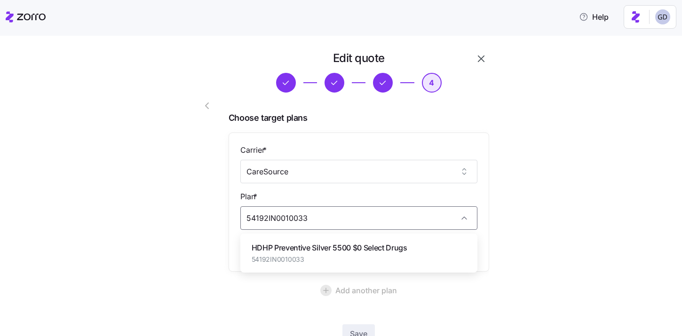
click at [301, 252] on span "HDHP Preventive Silver 5500 $0 Select Drugs" at bounding box center [330, 248] width 156 height 12
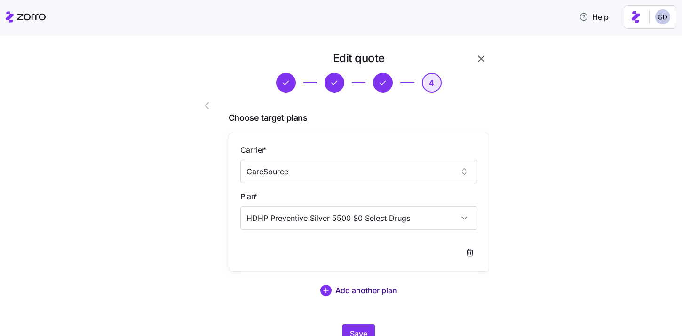
scroll to position [40, 0]
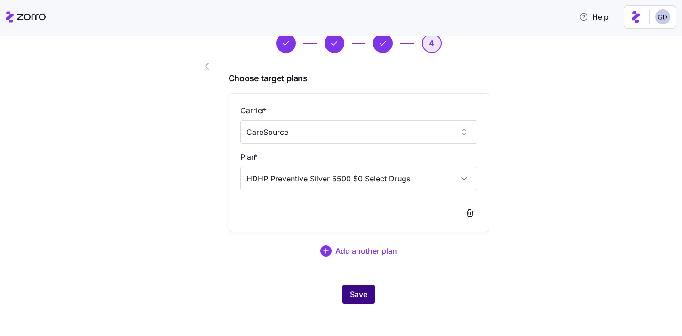
type input "HDHP Preventive Silver 5500 $0 Select Drugs"
click at [358, 296] on span "Save" at bounding box center [358, 294] width 17 height 11
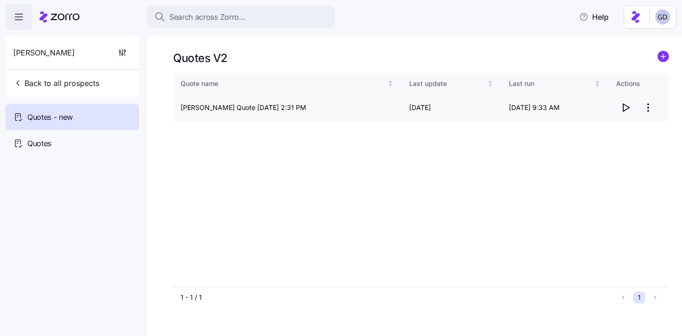
click at [626, 107] on icon "button" at bounding box center [625, 107] width 11 height 11
click at [58, 138] on div "Quotes" at bounding box center [73, 143] width 134 height 26
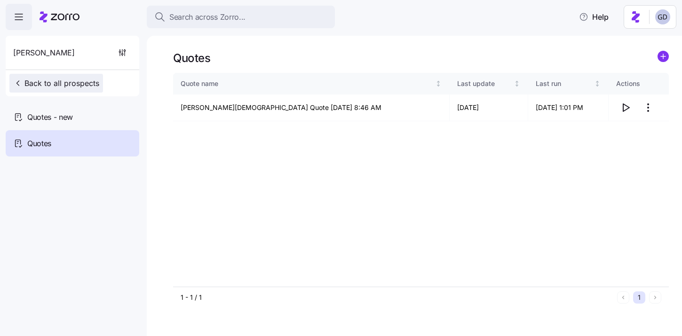
click at [29, 82] on span "Back to all prospects" at bounding box center [56, 83] width 86 height 11
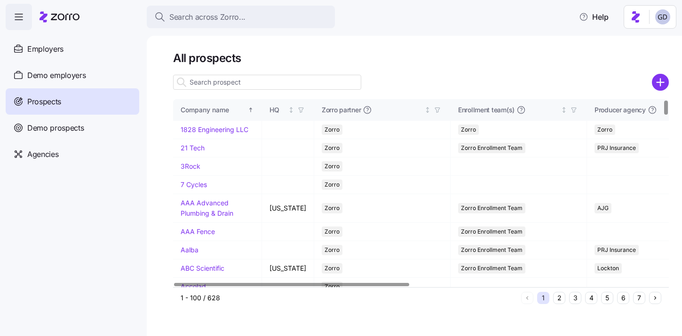
click at [44, 100] on span "Prospects" at bounding box center [44, 102] width 34 height 12
click at [663, 77] on circle "add icon" at bounding box center [661, 83] width 16 height 16
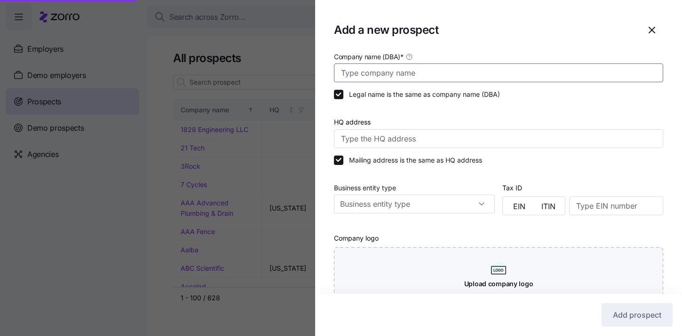
click at [402, 70] on input "Company name (DBA) *" at bounding box center [498, 73] width 329 height 19
type input "P"
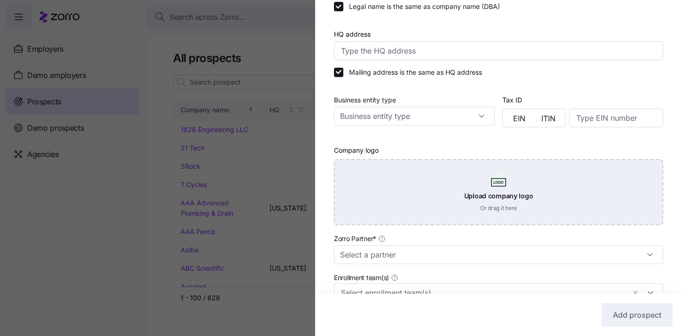
scroll to position [94, 0]
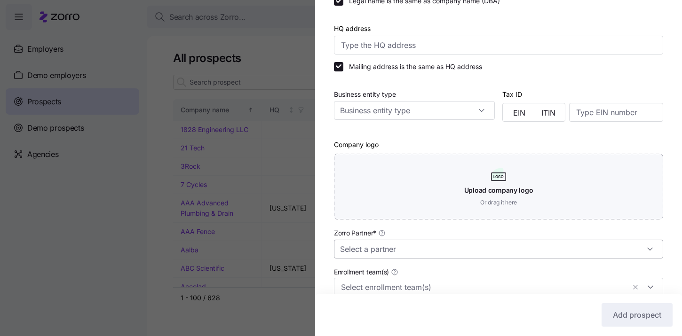
type input "Project Unlimited"
click at [351, 249] on input "Zorro Partner *" at bounding box center [498, 249] width 329 height 19
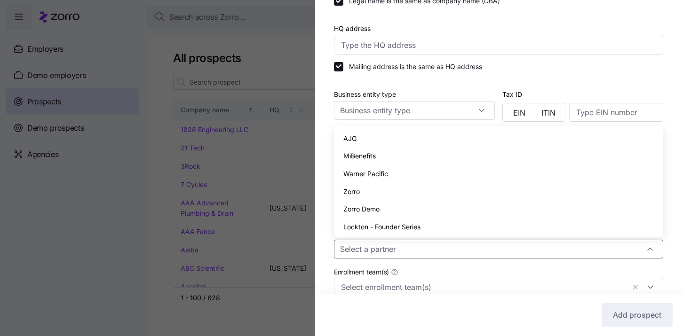
click at [359, 188] on span "Zorro" at bounding box center [351, 192] width 16 height 10
type input "Zorro"
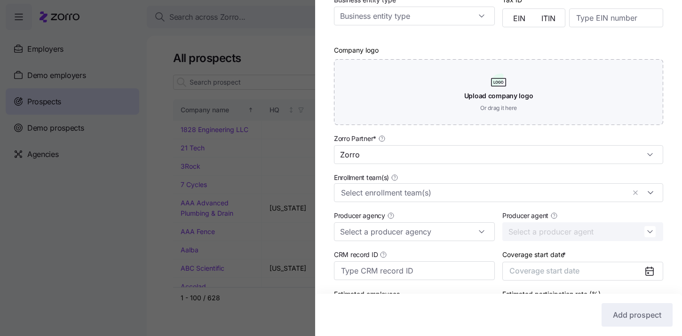
scroll to position [188, 0]
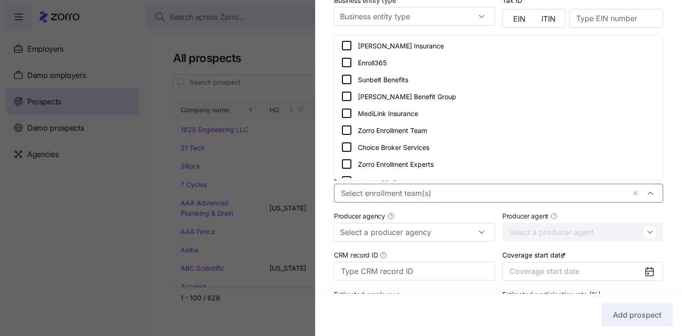
click at [374, 189] on input "Enrollment team(s)" at bounding box center [483, 193] width 284 height 12
click at [348, 129] on icon at bounding box center [346, 130] width 11 height 11
click at [327, 210] on div "Company name (DBA) * Project Unlimited Legal name is the same as company name (…" at bounding box center [498, 101] width 367 height 476
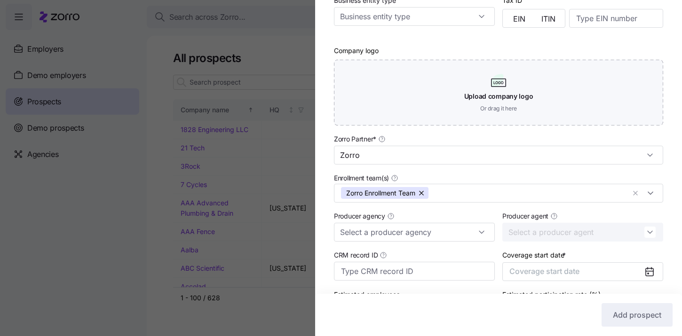
scroll to position [257, 0]
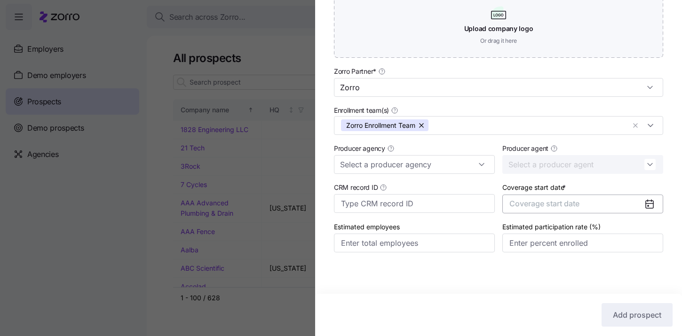
click at [621, 206] on button "Coverage start date" at bounding box center [582, 204] width 161 height 19
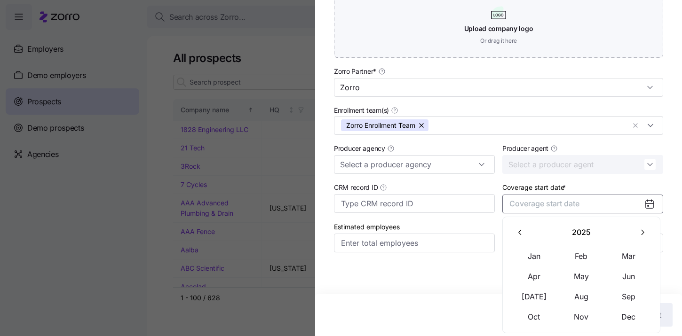
click at [644, 227] on button "button" at bounding box center [643, 233] width 20 height 20
click at [530, 252] on button "Jan" at bounding box center [534, 257] width 47 height 20
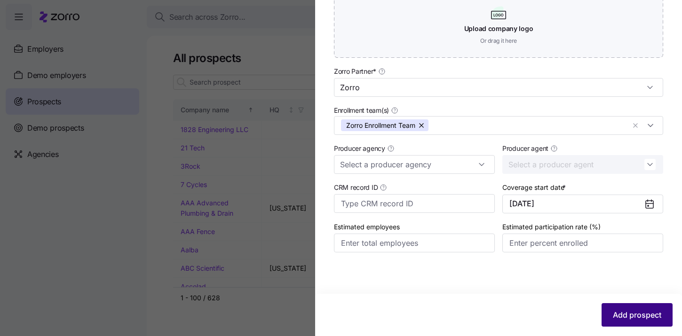
click at [642, 320] on span "Add prospect" at bounding box center [637, 315] width 48 height 11
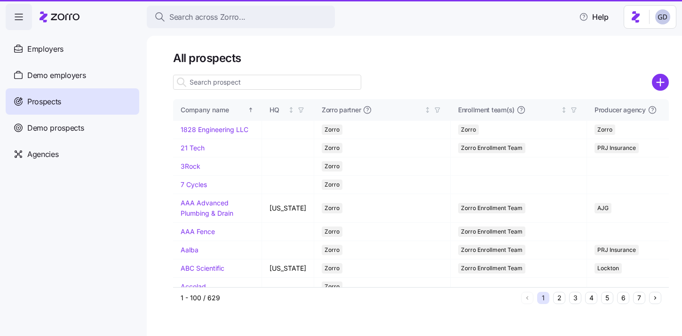
click at [237, 85] on input at bounding box center [267, 82] width 188 height 15
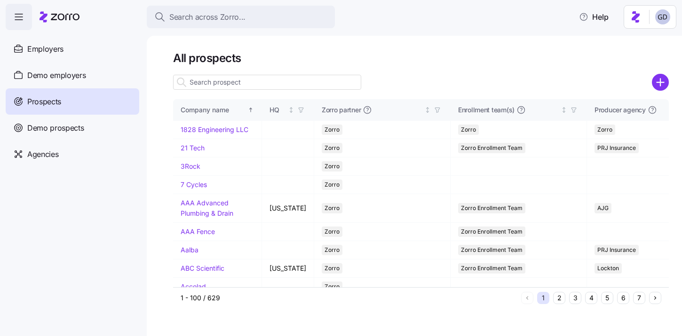
type input "B"
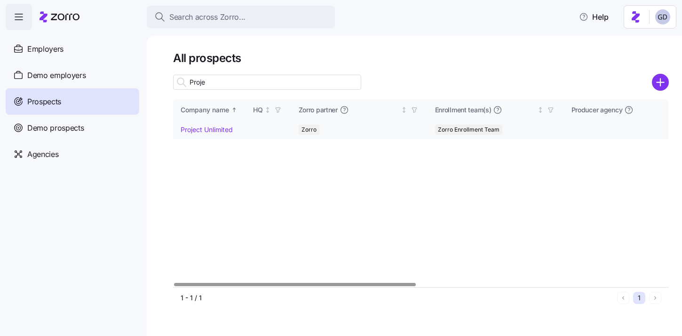
type input "Proje"
click at [218, 127] on link "Project Unlimited" at bounding box center [207, 130] width 52 height 8
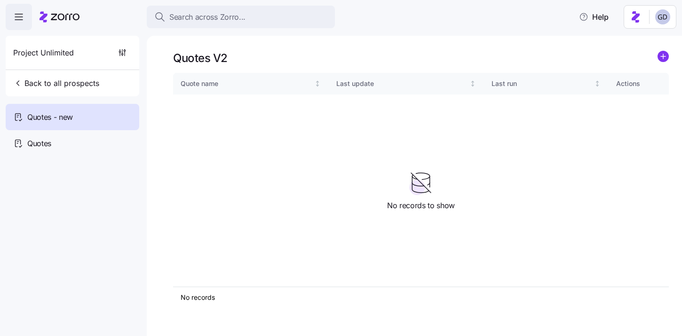
click at [661, 56] on icon "add icon" at bounding box center [663, 56] width 5 height 0
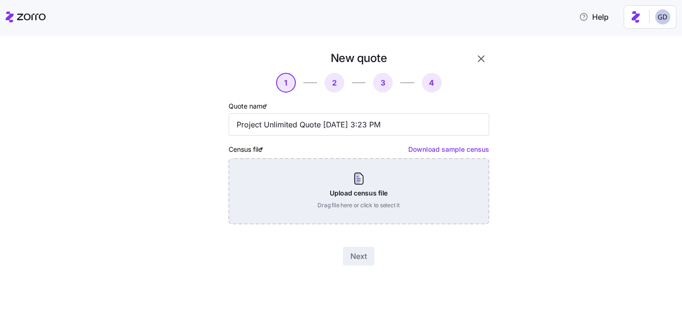
click at [323, 183] on div "Upload census file Drag file here or click to select it" at bounding box center [359, 192] width 261 height 66
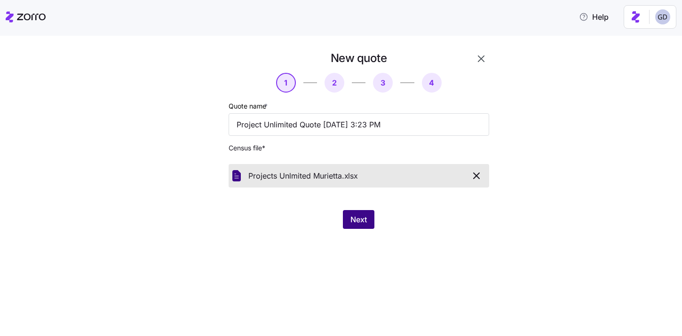
click at [369, 215] on button "Next" at bounding box center [359, 219] width 32 height 19
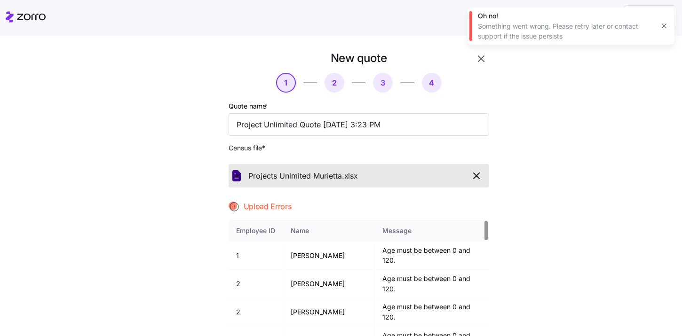
scroll to position [100, 0]
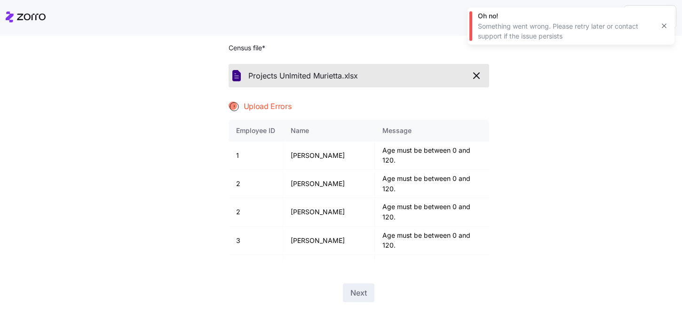
click at [481, 79] on icon "button" at bounding box center [476, 75] width 11 height 11
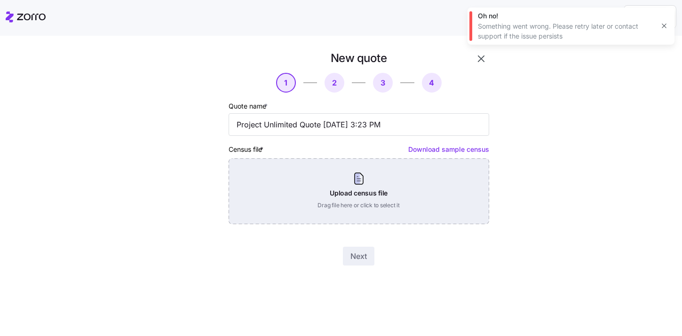
click at [317, 182] on div "Upload census file Drag file here or click to select it" at bounding box center [359, 192] width 261 height 66
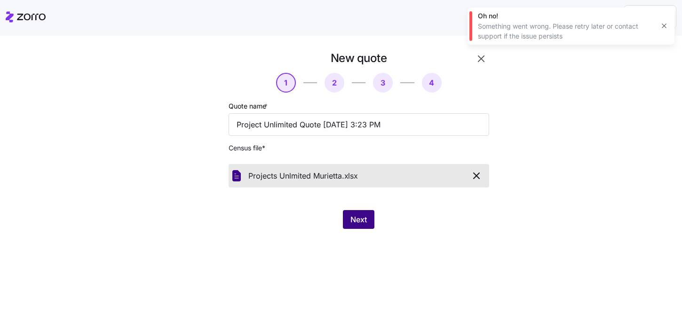
click at [368, 218] on button "Next" at bounding box center [359, 219] width 32 height 19
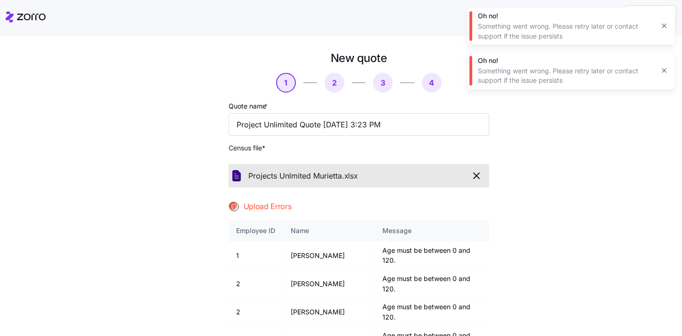
scroll to position [5, 0]
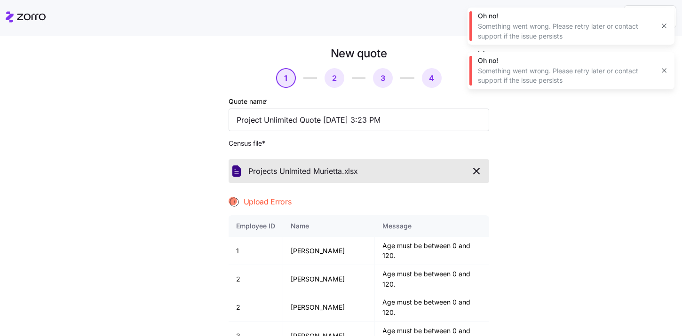
click at [476, 175] on icon "button" at bounding box center [476, 171] width 11 height 11
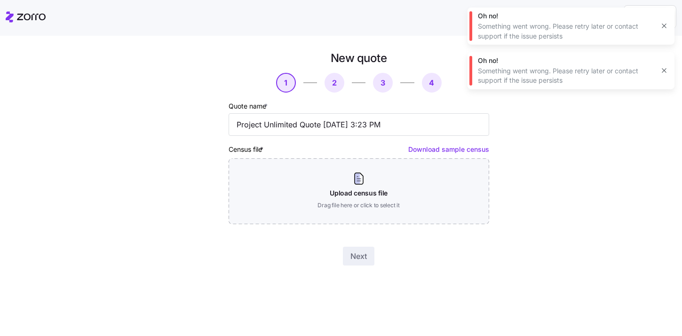
click at [661, 72] on icon "button" at bounding box center [664, 71] width 8 height 8
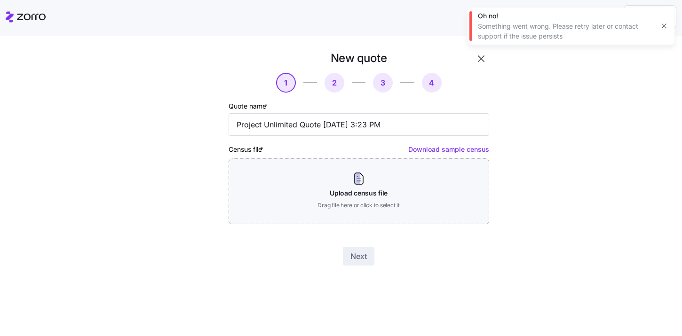
click at [663, 28] on icon "button" at bounding box center [664, 26] width 8 height 8
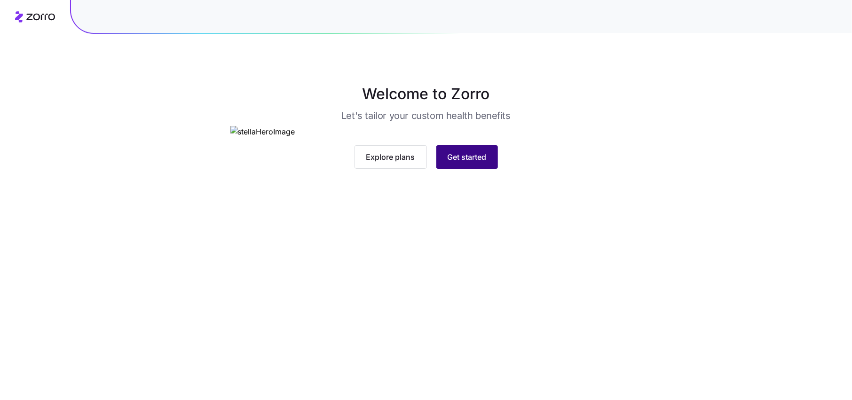
click at [443, 169] on button "Get started" at bounding box center [468, 157] width 62 height 24
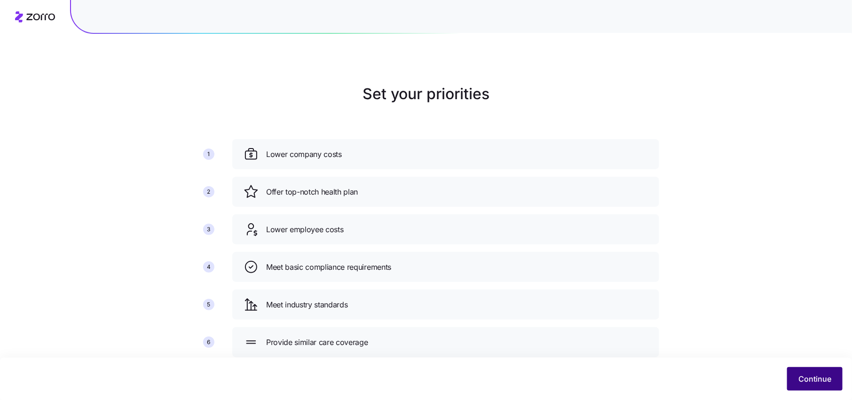
click at [826, 385] on button "Continue" at bounding box center [816, 379] width 56 height 24
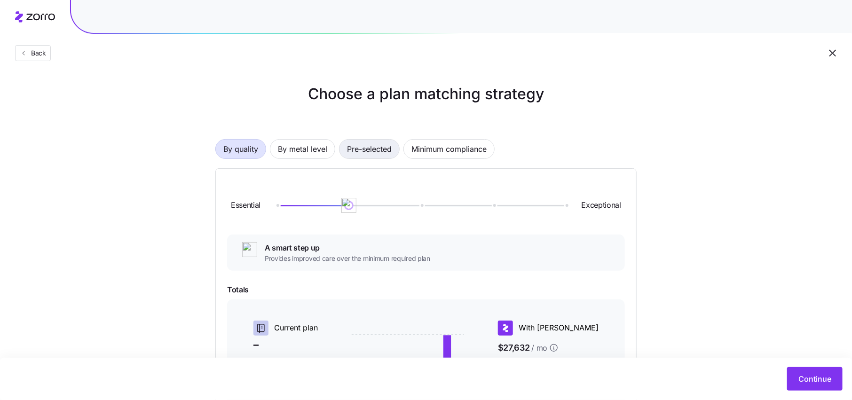
click at [378, 149] on span "Pre-selected" at bounding box center [369, 149] width 45 height 19
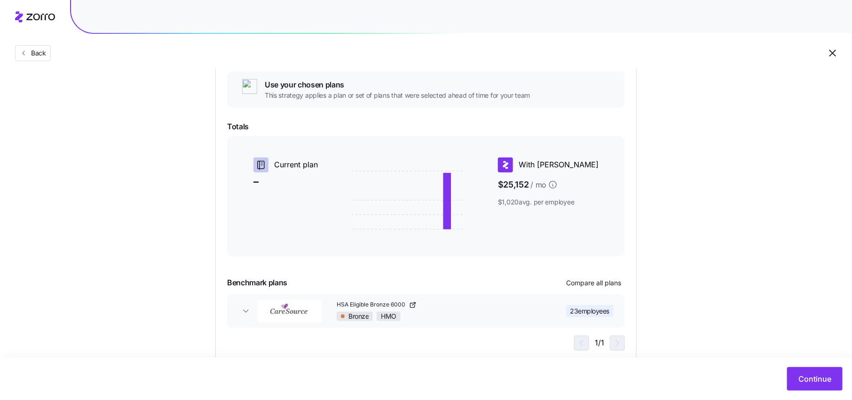
scroll to position [130, 0]
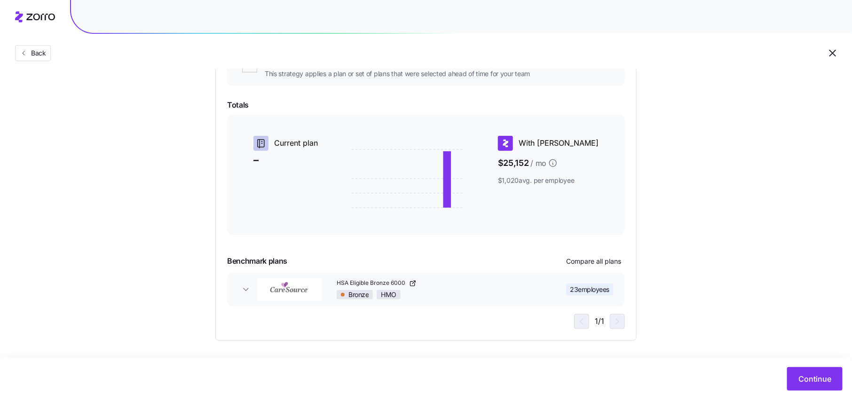
click at [551, 180] on span "$1,020 avg. per employee" at bounding box center [548, 180] width 101 height 9
click at [812, 382] on span "Continue" at bounding box center [815, 379] width 33 height 11
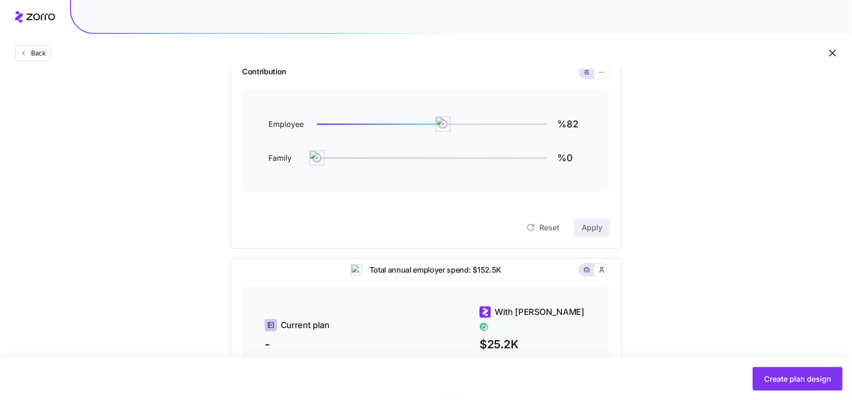
scroll to position [106, 0]
type input "%50"
drag, startPoint x: 444, startPoint y: 124, endPoint x: 394, endPoint y: 127, distance: 49.5
click at [394, 127] on img at bounding box center [394, 125] width 16 height 16
click at [603, 72] on icon "button" at bounding box center [602, 72] width 7 height 11
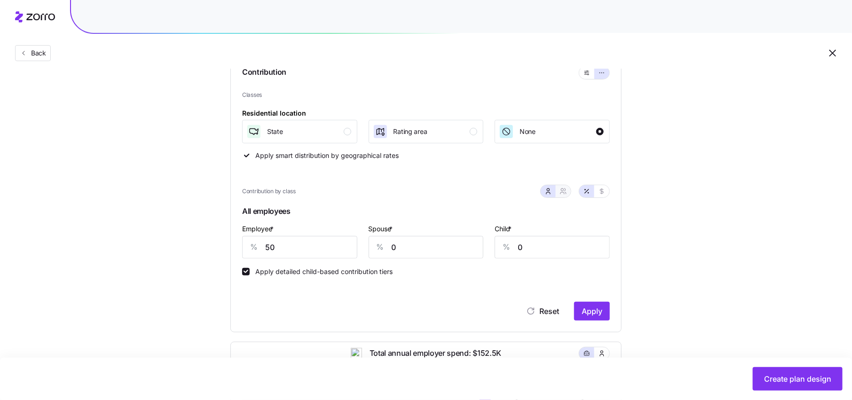
click at [565, 193] on icon "button" at bounding box center [563, 193] width 4 height 2
type input "25"
type input "28"
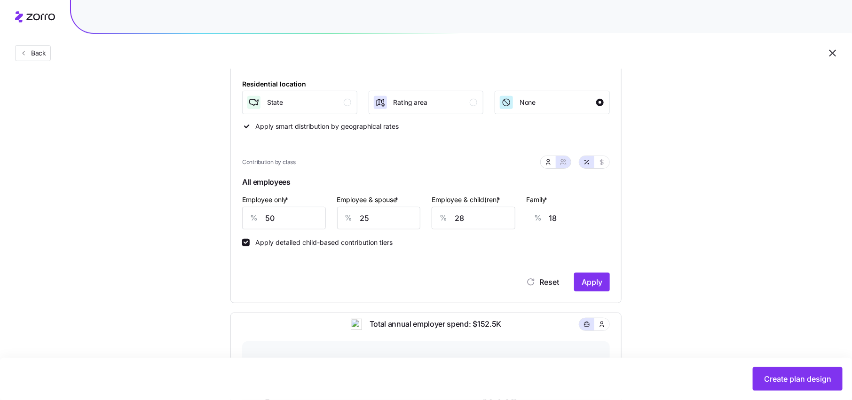
scroll to position [142, 0]
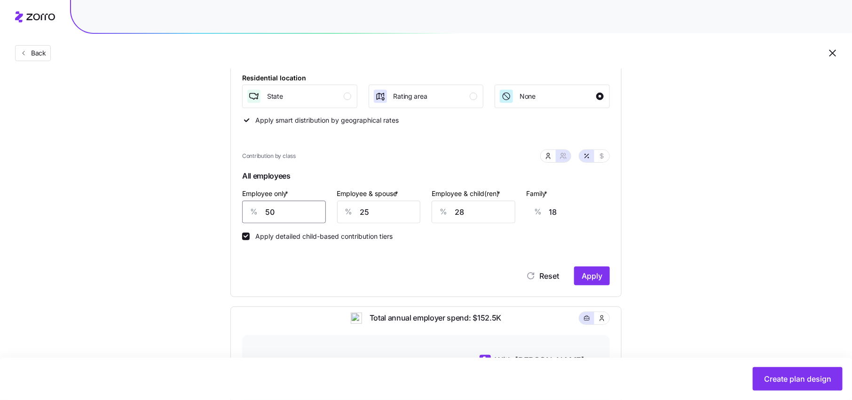
click at [291, 215] on input "50" at bounding box center [284, 212] width 84 height 23
type input "6"
type input "34"
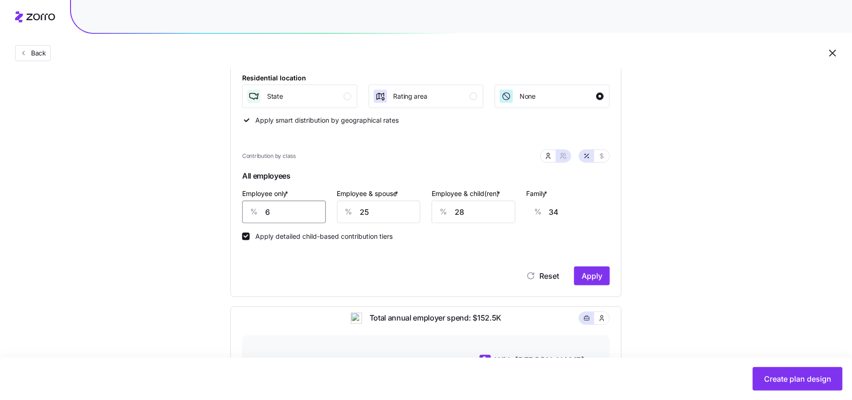
type input "68"
type input "12"
type input "68"
type input "7"
type input "0"
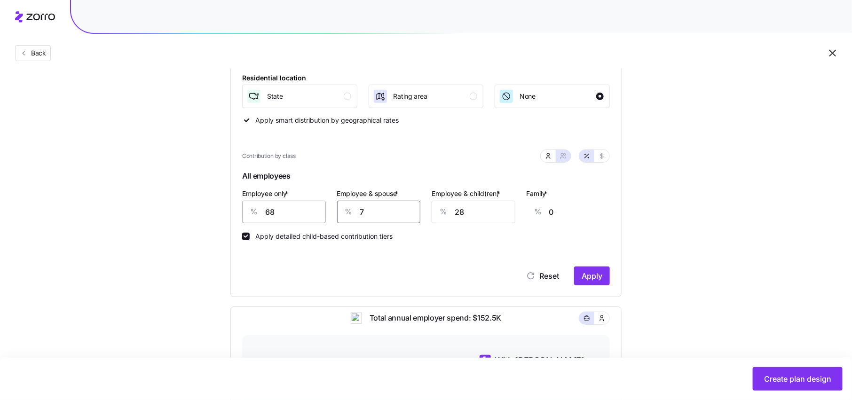
type input "70"
type input "44"
type input "70"
type input "7"
type input "31"
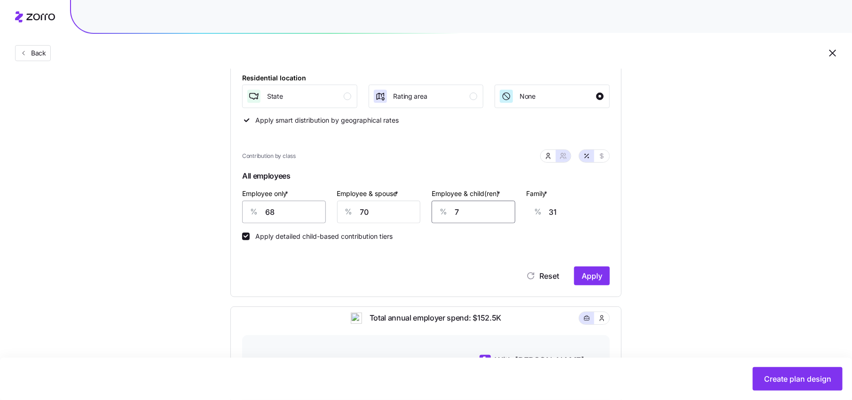
type input "78"
type input "76"
type input "78"
click at [601, 273] on span "Apply" at bounding box center [592, 276] width 21 height 11
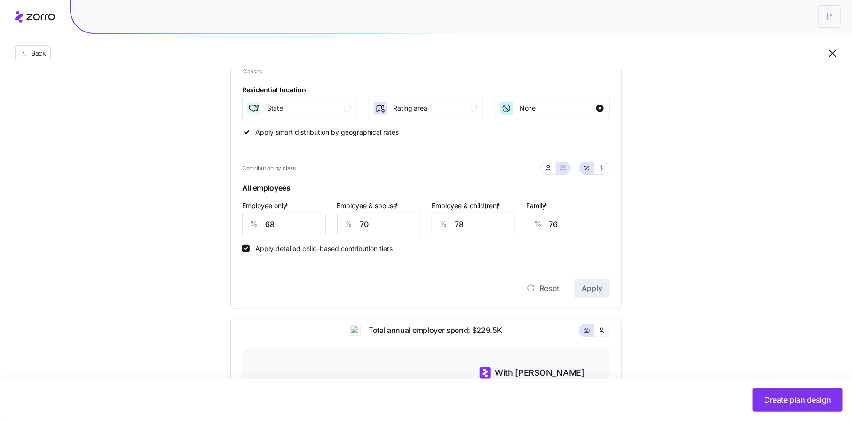
scroll to position [0, 0]
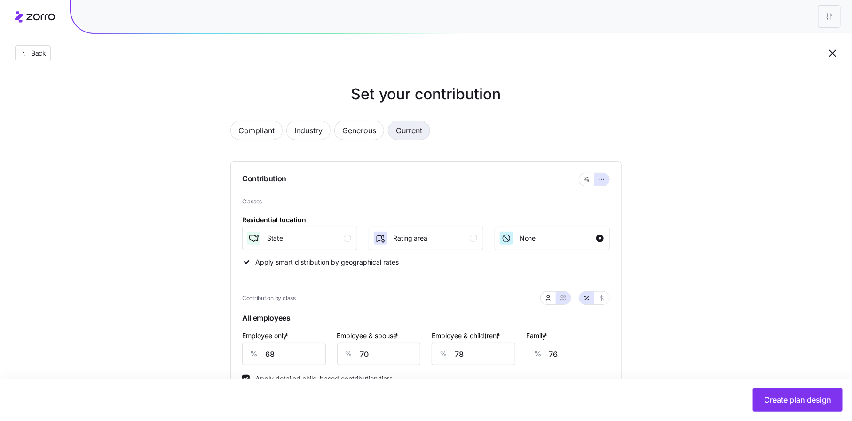
click at [412, 127] on span "Current" at bounding box center [409, 130] width 26 height 19
type input "0"
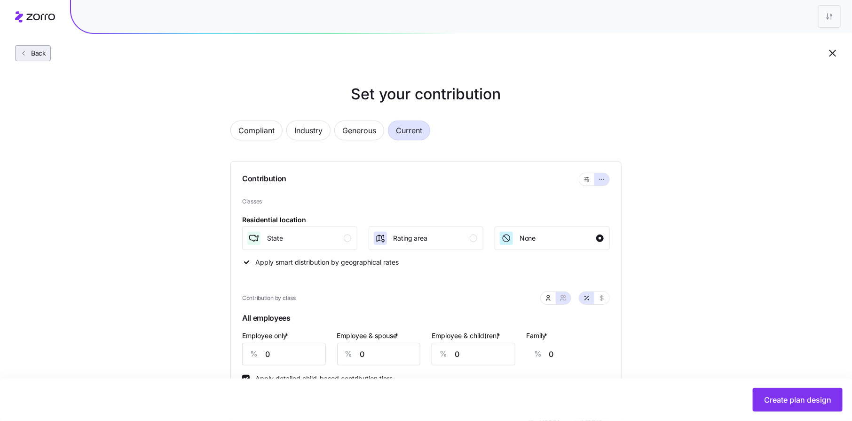
click at [36, 54] on span "Back" at bounding box center [36, 52] width 19 height 9
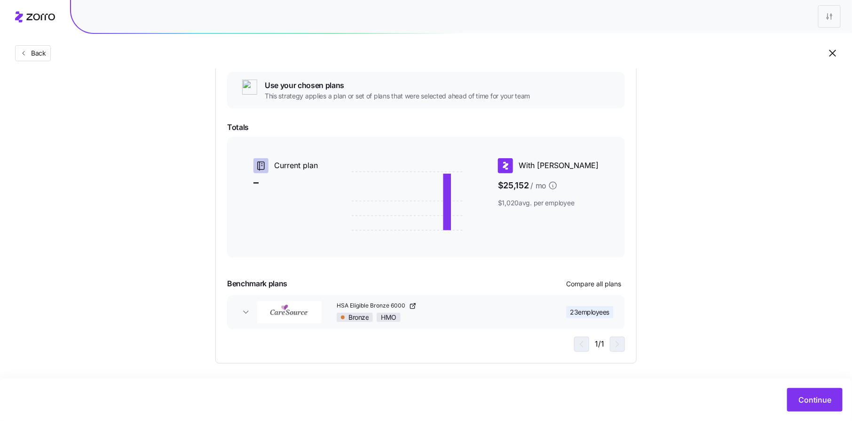
scroll to position [111, 0]
click at [517, 312] on div "Bronze HMO" at bounding box center [439, 314] width 205 height 9
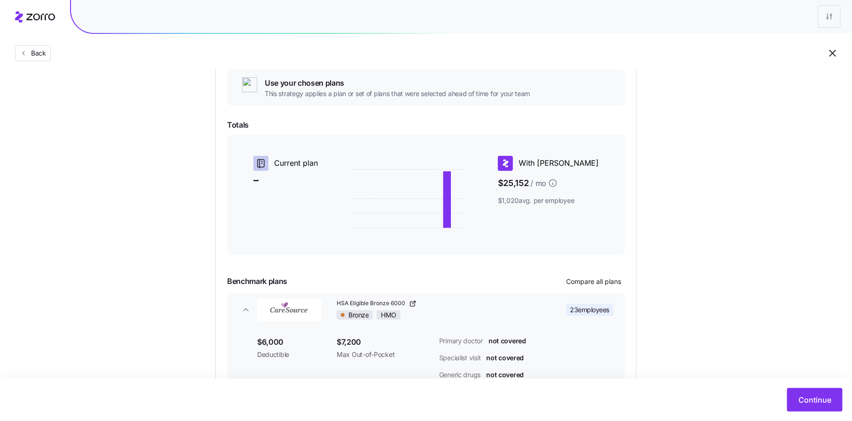
scroll to position [181, 0]
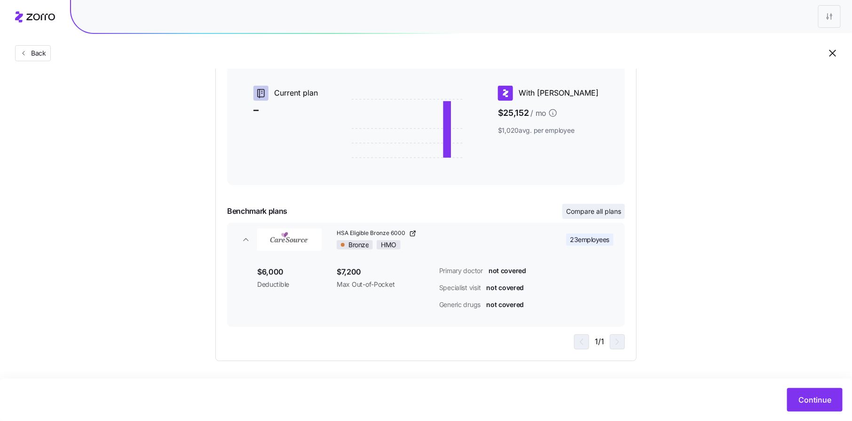
click at [614, 207] on span "Compare all plans" at bounding box center [593, 211] width 55 height 9
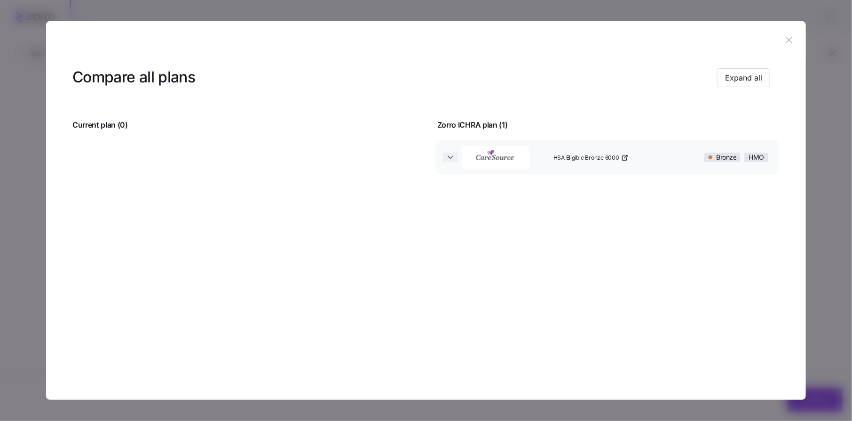
click at [448, 156] on icon "button" at bounding box center [450, 157] width 5 height 2
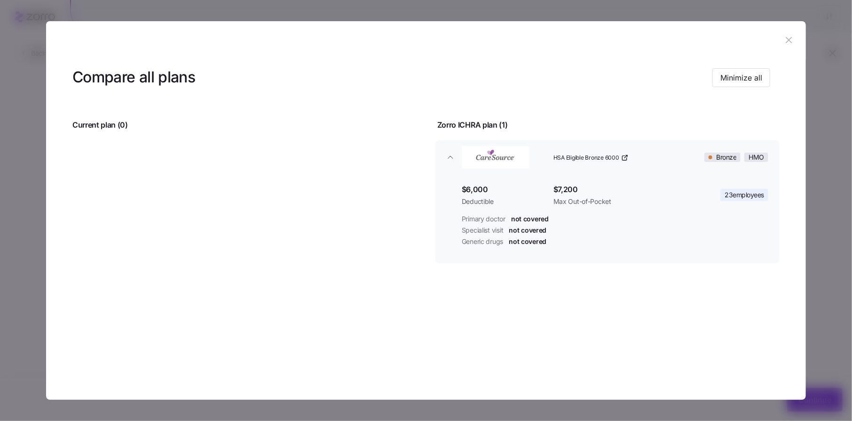
click at [188, 145] on div at bounding box center [243, 208] width 365 height 155
click at [785, 42] on icon "button" at bounding box center [789, 40] width 10 height 10
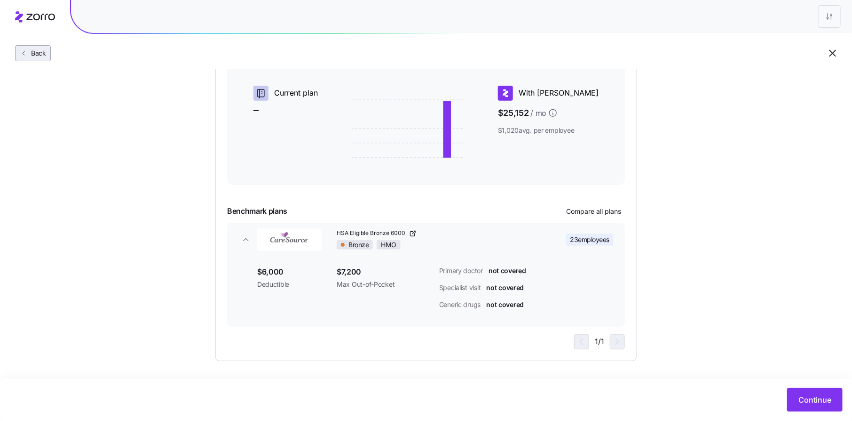
click at [33, 55] on span "Back" at bounding box center [36, 52] width 19 height 9
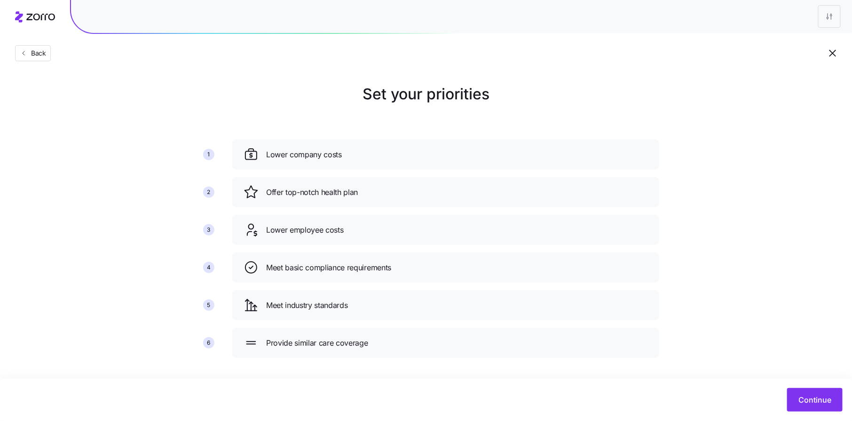
scroll to position [5, 0]
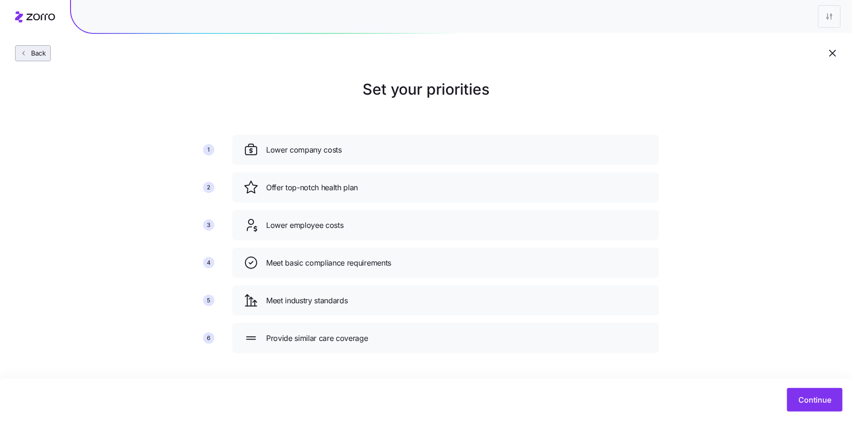
click at [38, 60] on button "Back" at bounding box center [33, 53] width 36 height 16
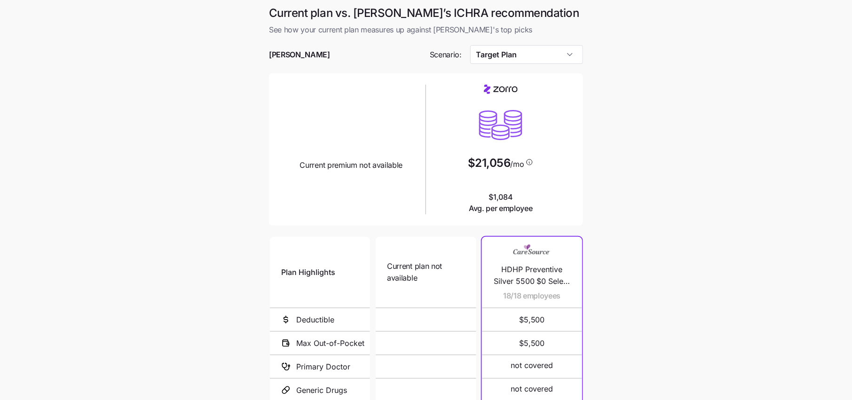
scroll to position [112, 0]
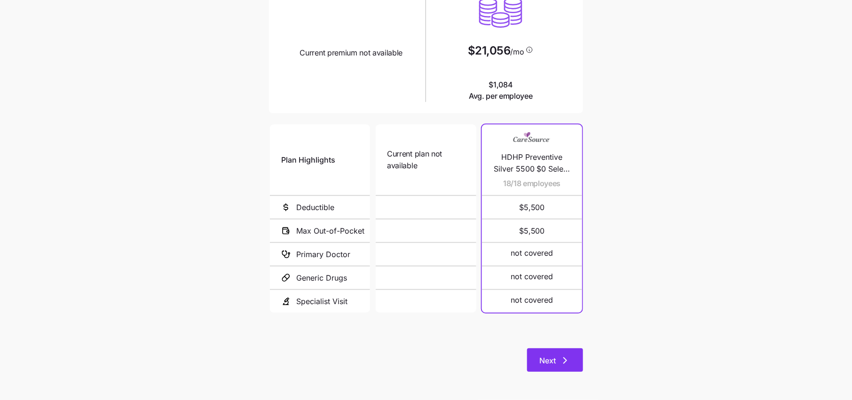
click at [552, 353] on button "Next" at bounding box center [555, 361] width 56 height 24
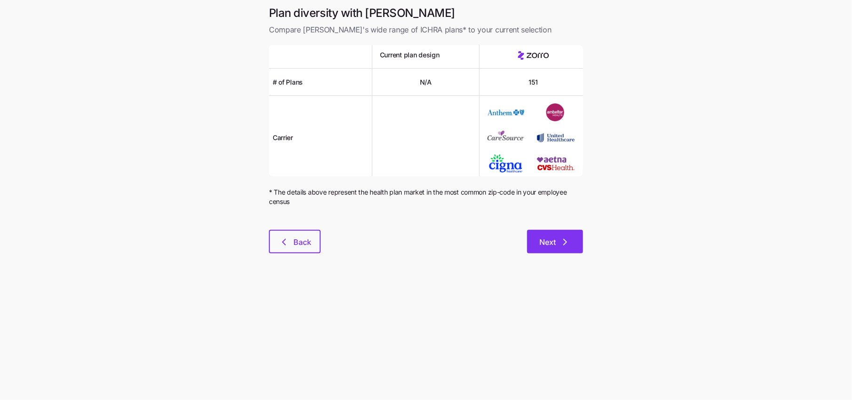
click at [547, 234] on button "Next" at bounding box center [555, 242] width 56 height 24
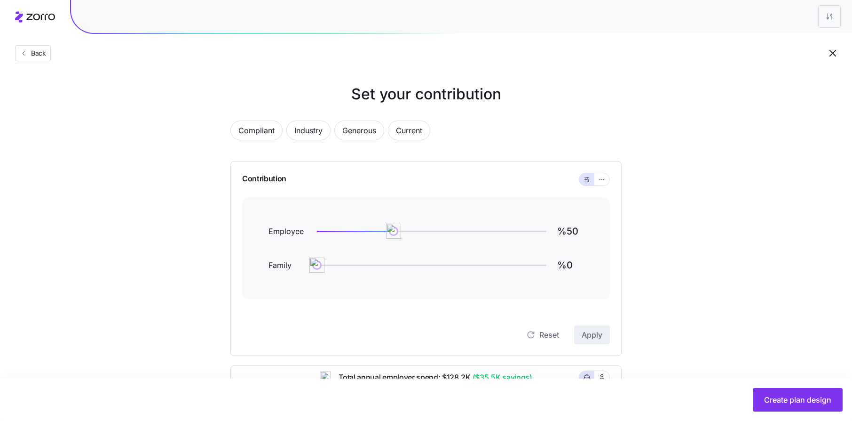
scroll to position [281, 0]
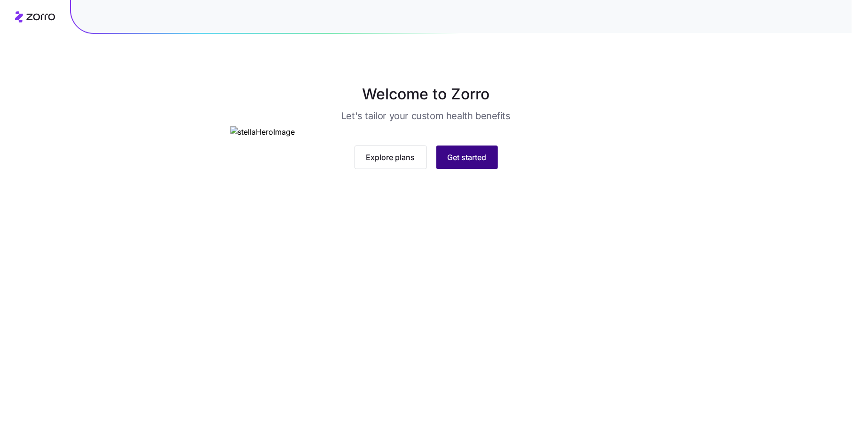
click at [463, 163] on span "Get started" at bounding box center [467, 156] width 39 height 11
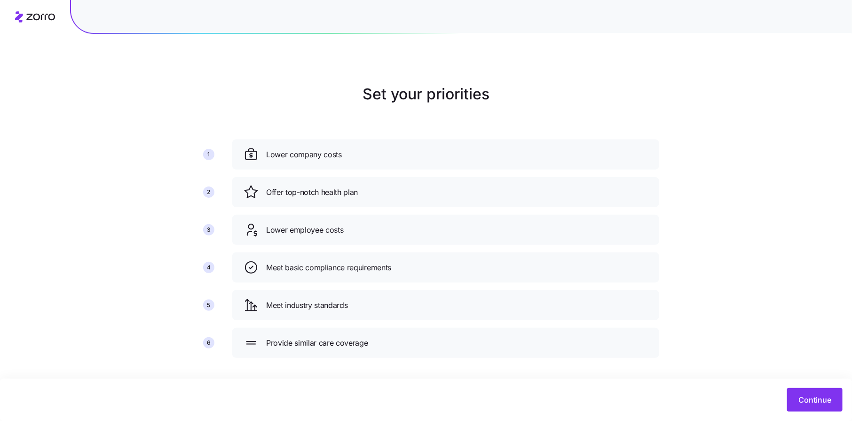
click at [823, 412] on div "Continue" at bounding box center [426, 399] width 852 height 42
click at [823, 406] on button "Continue" at bounding box center [816, 400] width 56 height 24
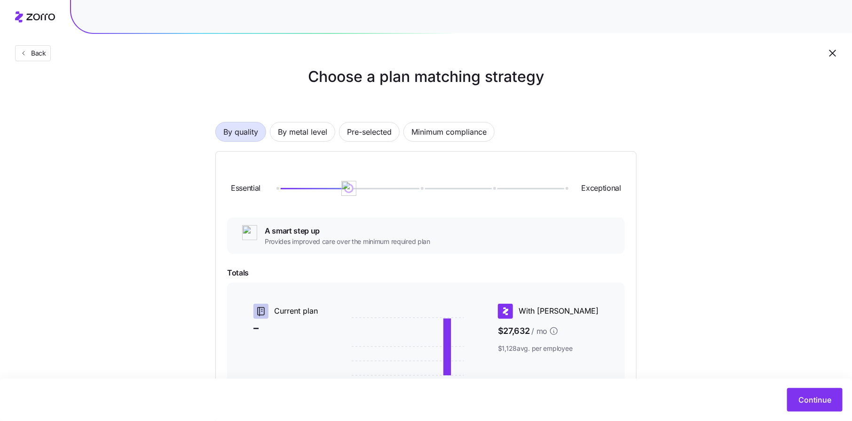
scroll to position [15, 0]
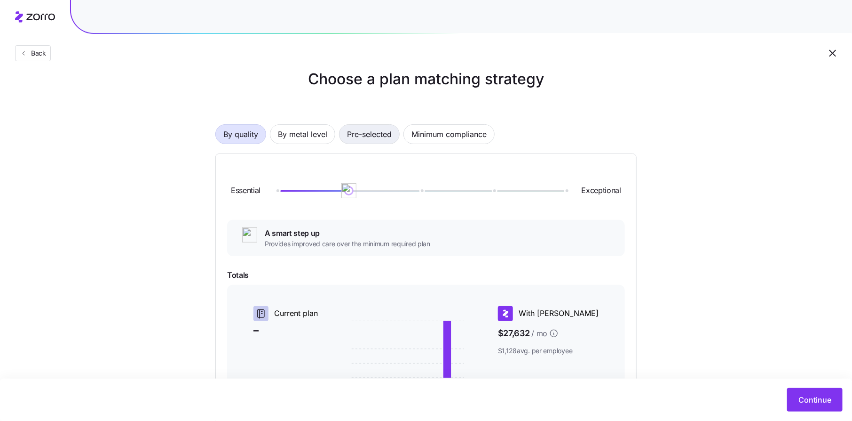
click at [371, 140] on span "Pre-selected" at bounding box center [369, 134] width 45 height 19
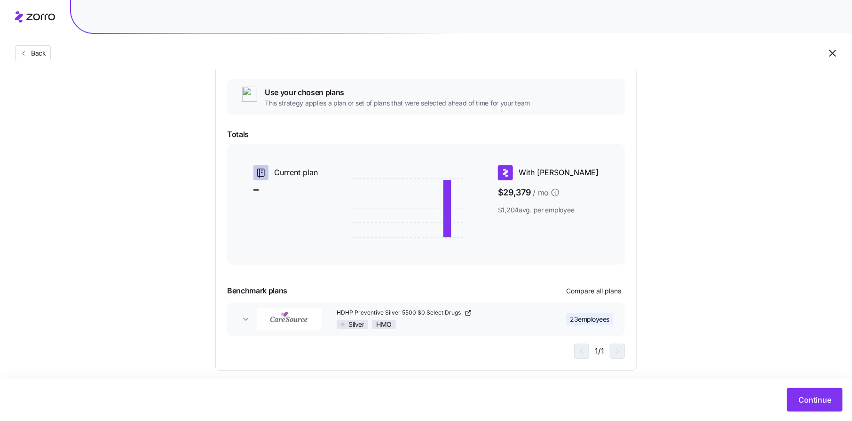
scroll to position [99, 0]
click at [819, 403] on span "Continue" at bounding box center [815, 399] width 33 height 11
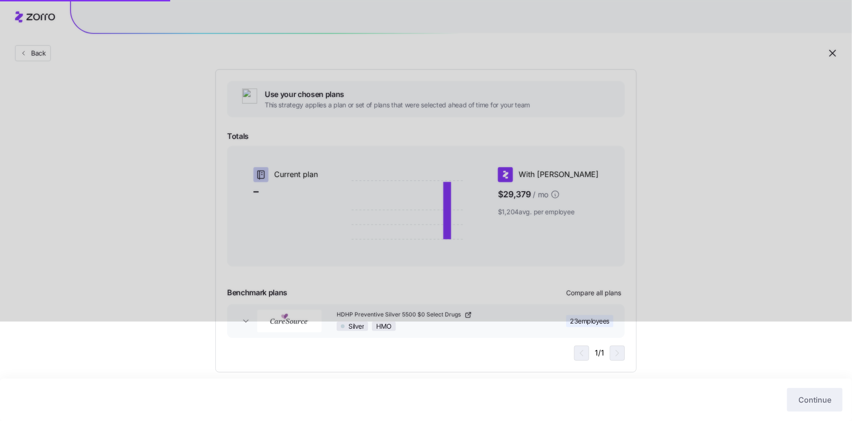
scroll to position [111, 0]
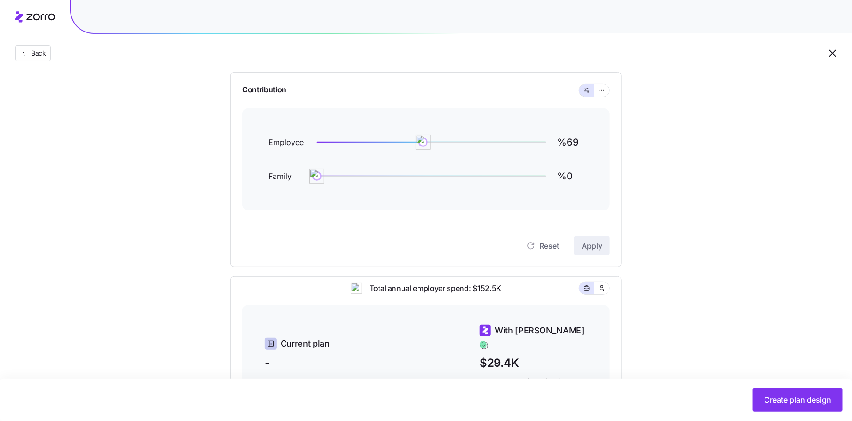
scroll to position [73, 0]
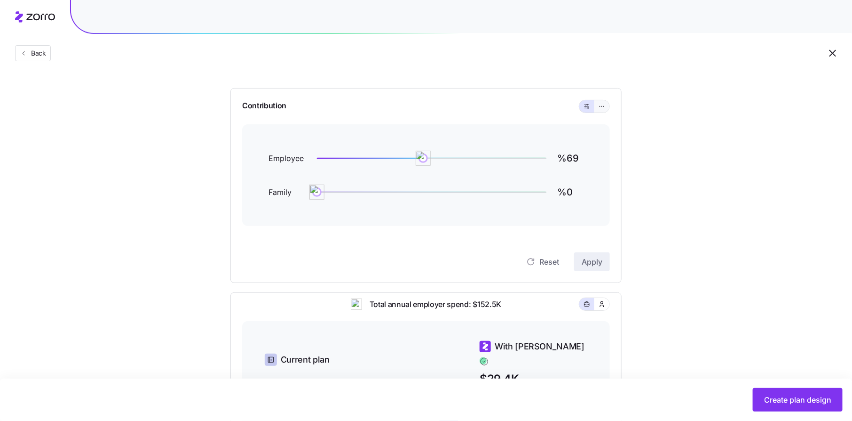
click at [603, 109] on button "button" at bounding box center [602, 107] width 8 height 8
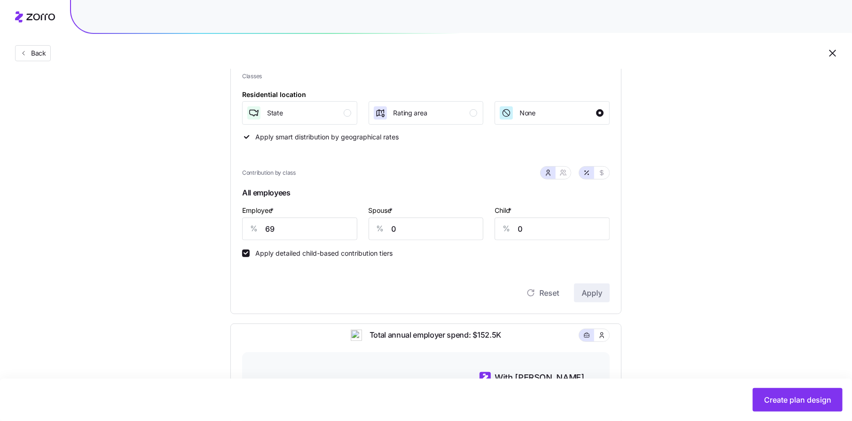
scroll to position [152, 0]
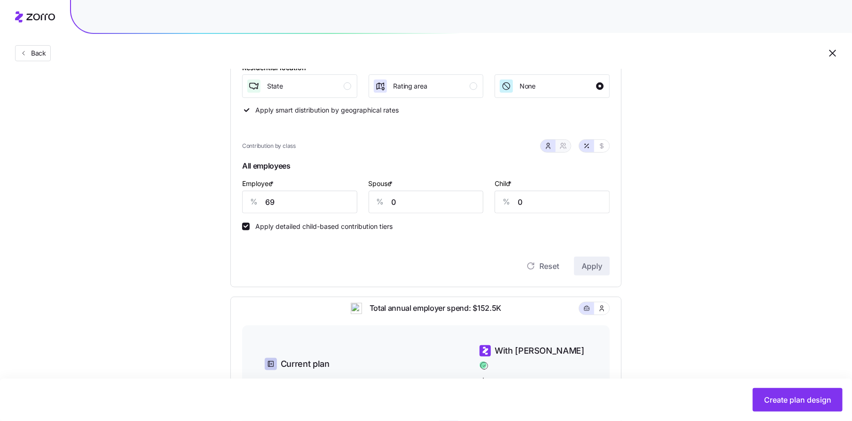
click at [562, 149] on button "button" at bounding box center [564, 146] width 8 height 8
type input "35"
type input "39"
click at [293, 201] on input "69" at bounding box center [284, 202] width 84 height 23
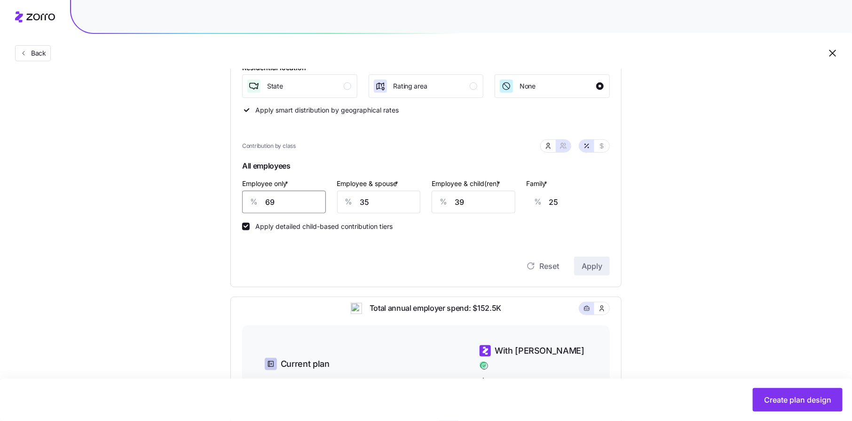
click at [293, 201] on input "69" at bounding box center [284, 202] width 84 height 23
type input "6"
type input "48"
type input "68"
type input "26"
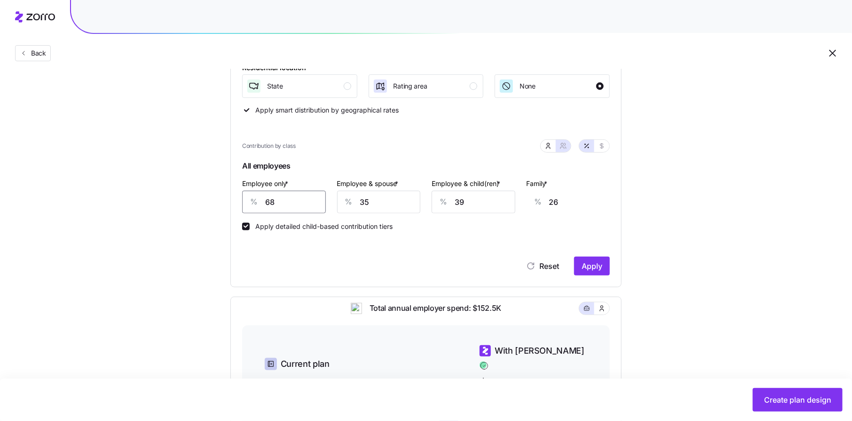
type input "68"
type input "7"
type input "6"
type input "70"
type input "51"
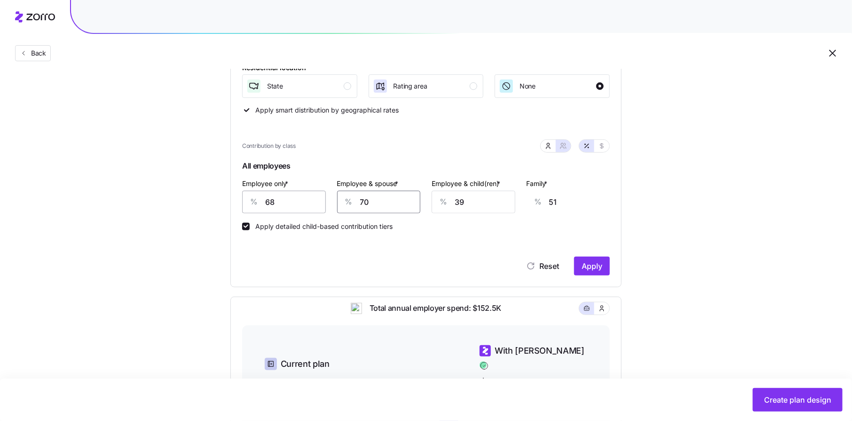
type input "70"
type input "7"
type input "31"
type input "78"
type input "76"
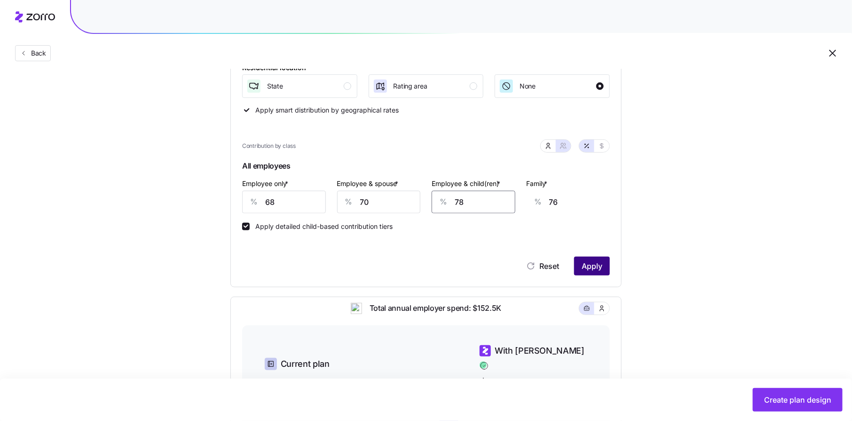
type input "78"
click at [594, 264] on span "Apply" at bounding box center [592, 265] width 21 height 11
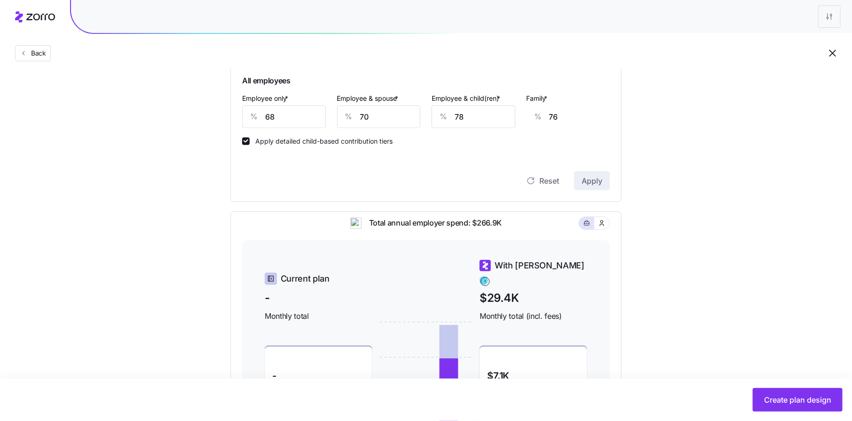
scroll to position [364, 0]
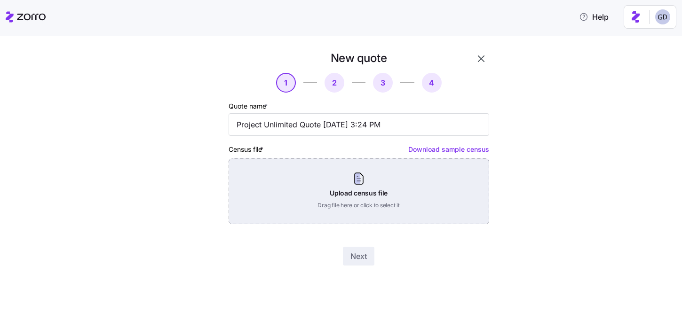
click at [355, 191] on div "Upload census file Drag file here or click to select it" at bounding box center [359, 192] width 261 height 66
click at [343, 199] on div "Upload census file Drag file here or click to select it" at bounding box center [359, 192] width 261 height 66
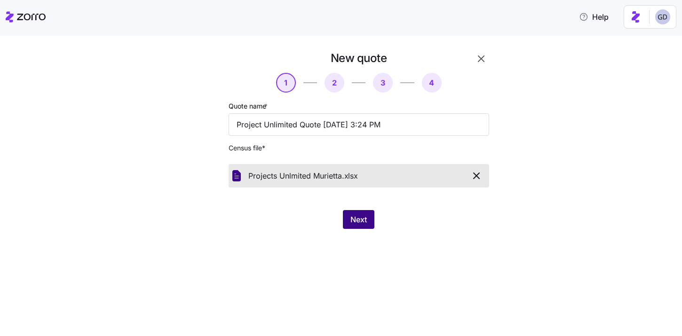
click at [363, 215] on span "Next" at bounding box center [358, 219] width 16 height 11
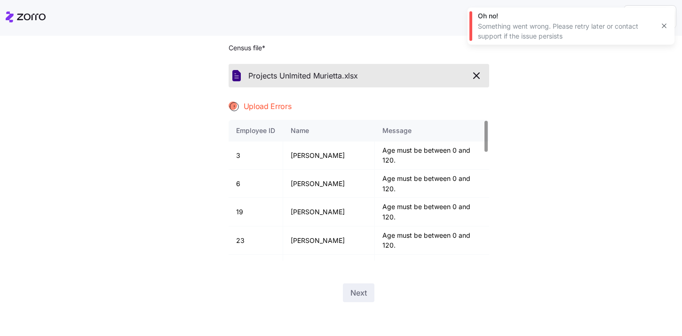
click at [472, 74] on icon "button" at bounding box center [476, 75] width 11 height 11
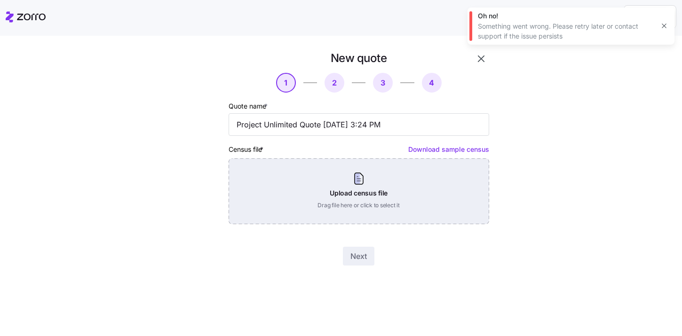
click at [374, 185] on div "Upload census file Drag file here or click to select it" at bounding box center [359, 192] width 261 height 66
click at [335, 162] on div "Upload census file Drag file here or click to select it" at bounding box center [359, 192] width 261 height 66
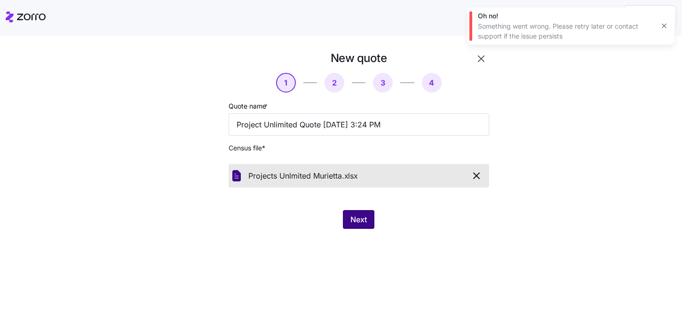
click at [363, 226] on button "Next" at bounding box center [359, 219] width 32 height 19
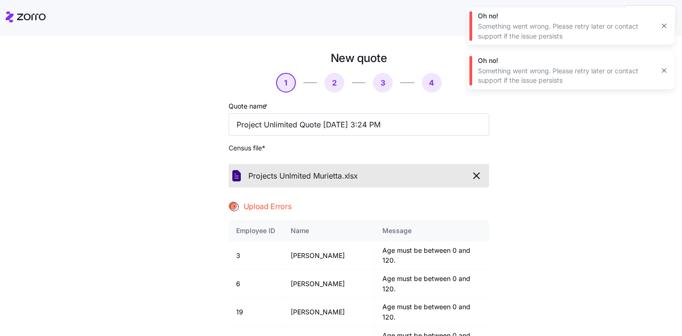
click at [478, 172] on icon "button" at bounding box center [476, 175] width 11 height 11
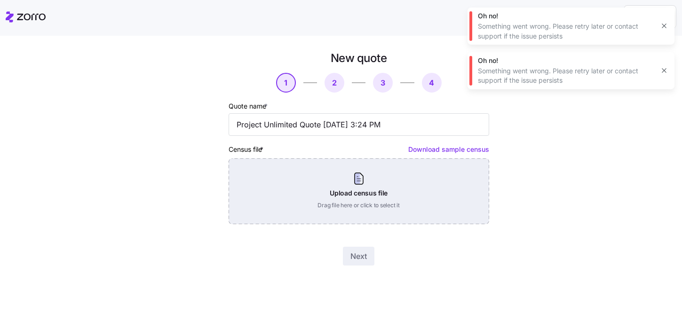
click at [328, 168] on div "Upload census file Drag file here or click to select it" at bounding box center [359, 192] width 261 height 66
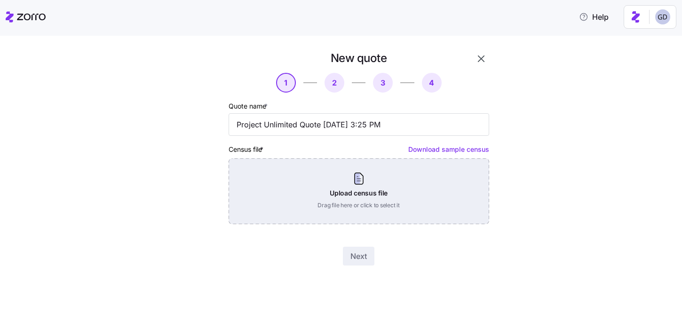
click at [328, 182] on div "Upload census file Drag file here or click to select it" at bounding box center [359, 192] width 261 height 66
click at [359, 194] on div "Upload census file Drag file here or click to select it" at bounding box center [359, 192] width 261 height 66
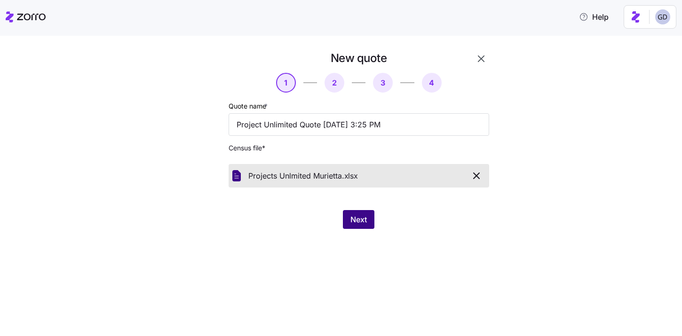
click at [358, 223] on span "Next" at bounding box center [358, 219] width 16 height 11
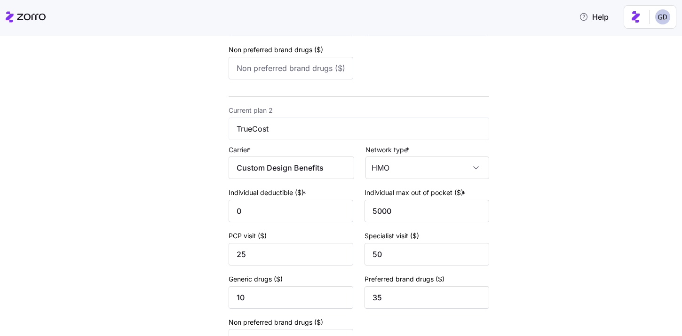
scroll to position [398, 0]
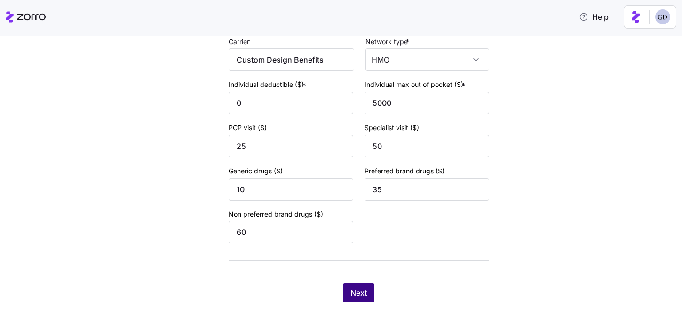
click at [352, 294] on span "Next" at bounding box center [358, 292] width 16 height 11
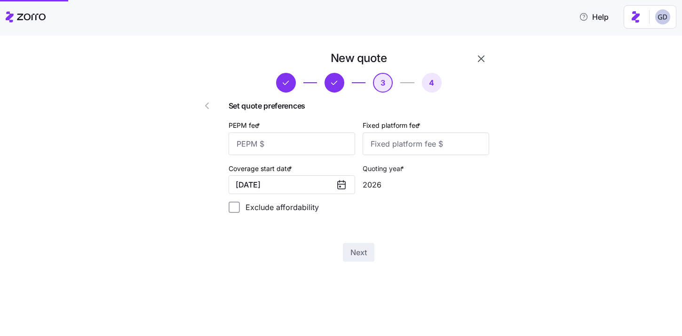
scroll to position [0, 0]
click at [302, 144] on input "PEPM fee *" at bounding box center [292, 144] width 127 height 23
type input "6"
type input "50"
type input "100"
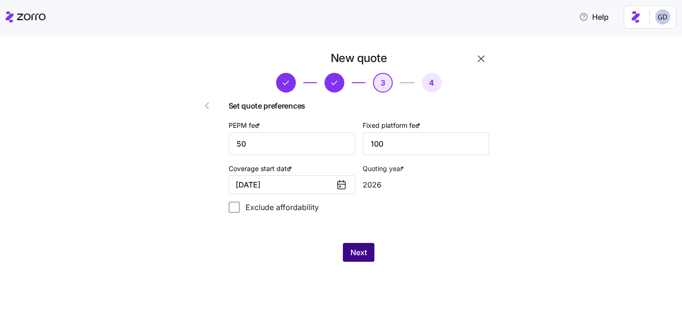
click at [349, 255] on button "Next" at bounding box center [359, 252] width 32 height 19
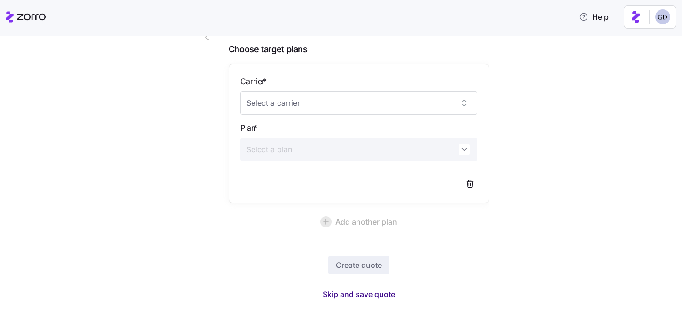
click at [375, 294] on span "Skip and save quote" at bounding box center [359, 294] width 72 height 11
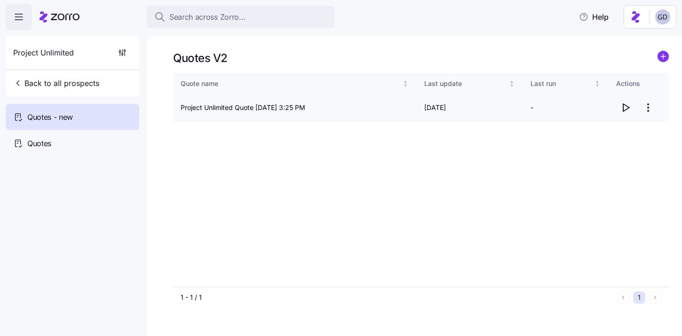
click at [622, 107] on icon "button" at bounding box center [625, 107] width 11 height 11
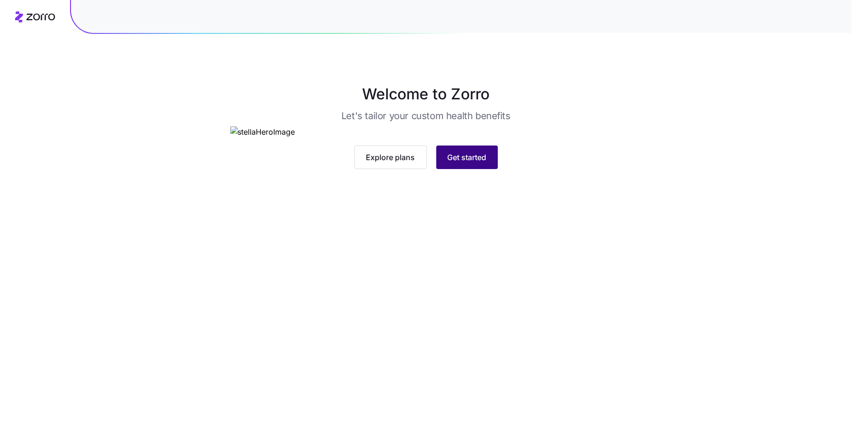
click at [438, 169] on button "Get started" at bounding box center [468, 157] width 62 height 24
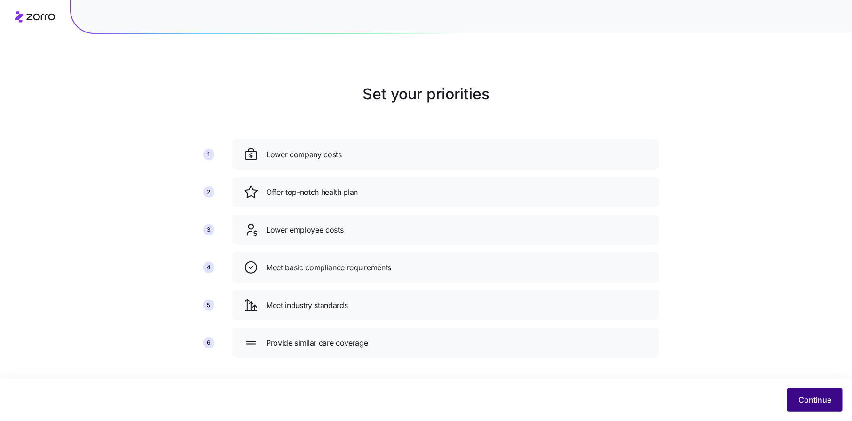
click at [805, 401] on span "Continue" at bounding box center [815, 399] width 33 height 11
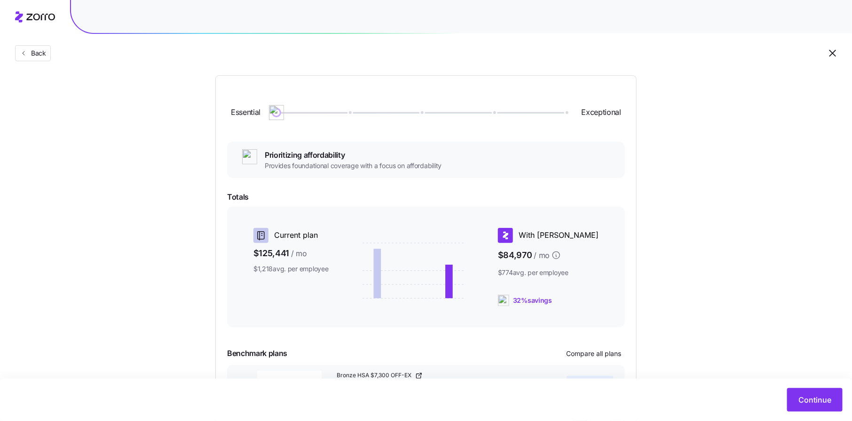
scroll to position [60, 0]
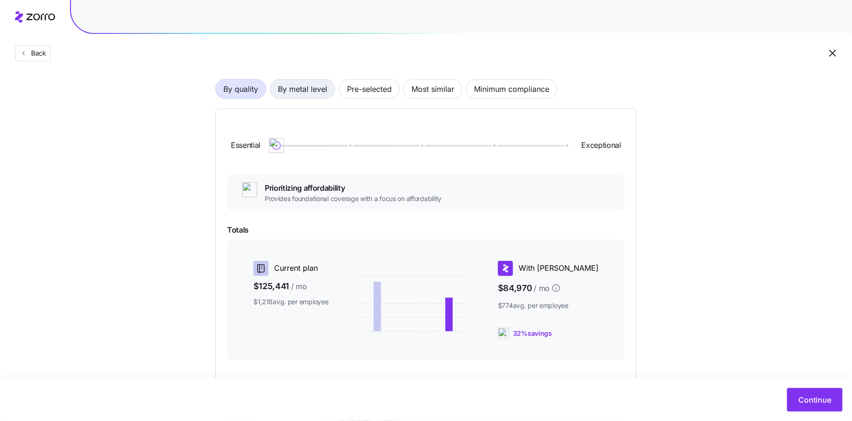
click at [308, 88] on span "By metal level" at bounding box center [302, 89] width 49 height 19
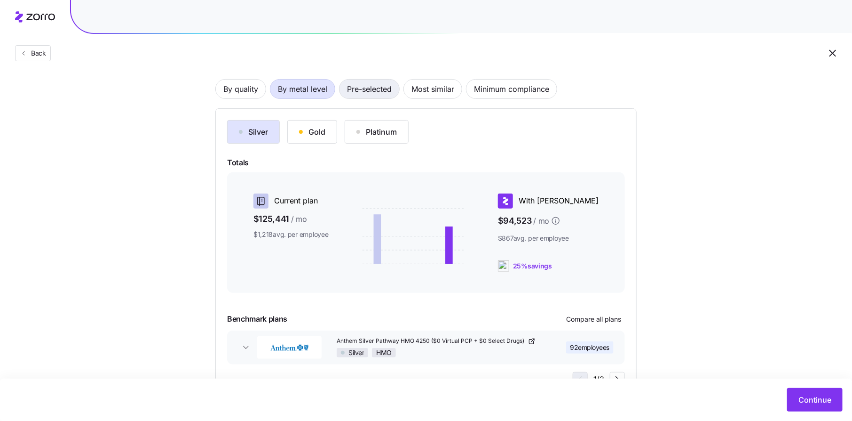
click at [377, 89] on span "Pre-selected" at bounding box center [369, 89] width 45 height 19
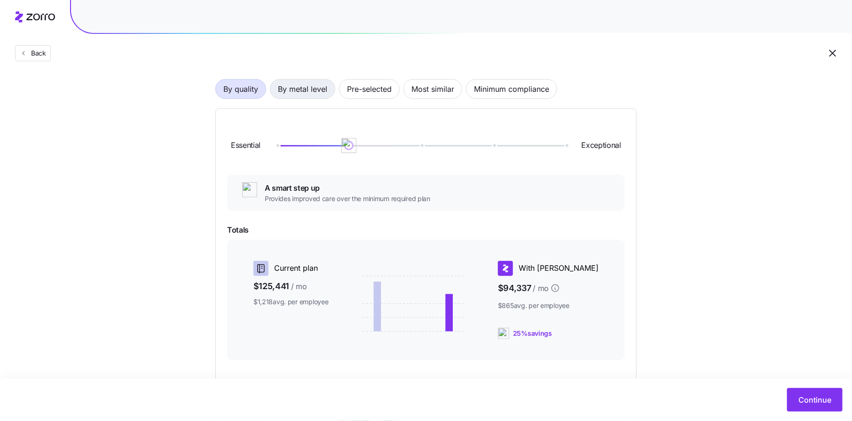
click at [306, 91] on span "By metal level" at bounding box center [302, 89] width 49 height 19
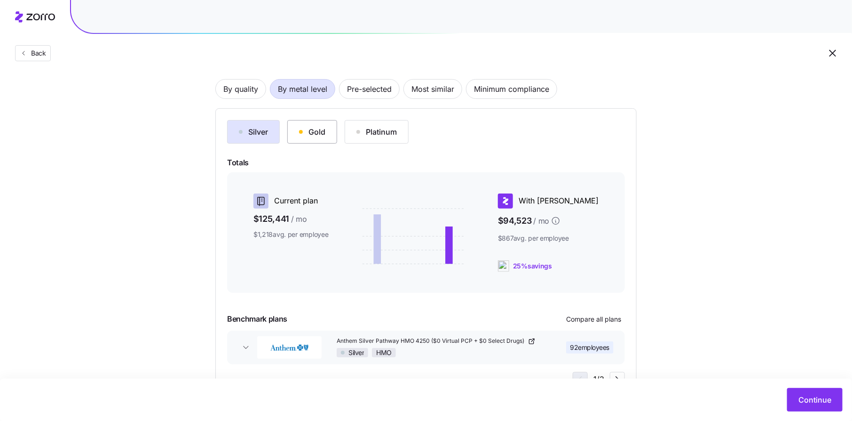
click at [309, 131] on div "Gold" at bounding box center [312, 131] width 26 height 11
click at [249, 132] on div "Silver" at bounding box center [253, 131] width 29 height 11
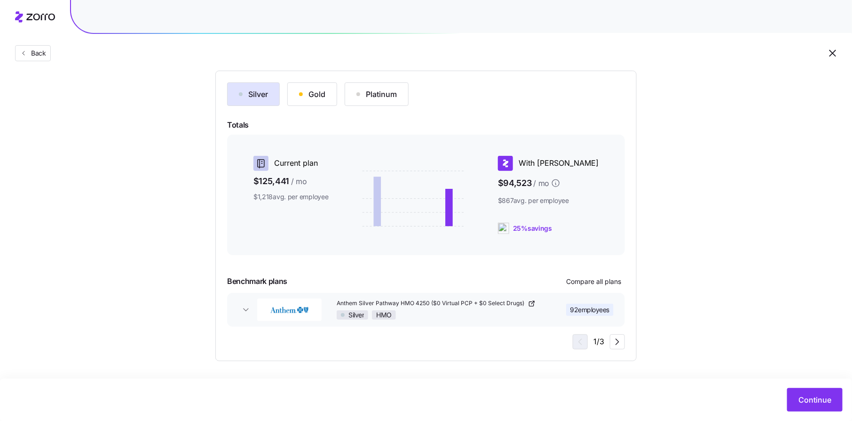
click at [541, 315] on div "Silver HMO" at bounding box center [439, 314] width 205 height 9
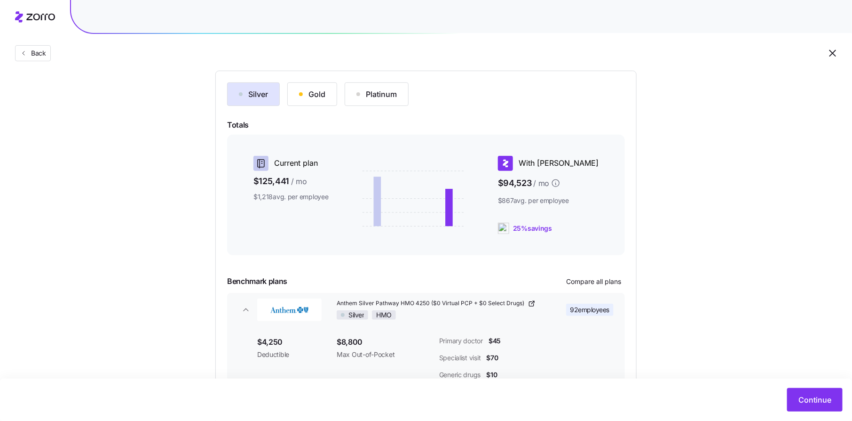
scroll to position [167, 0]
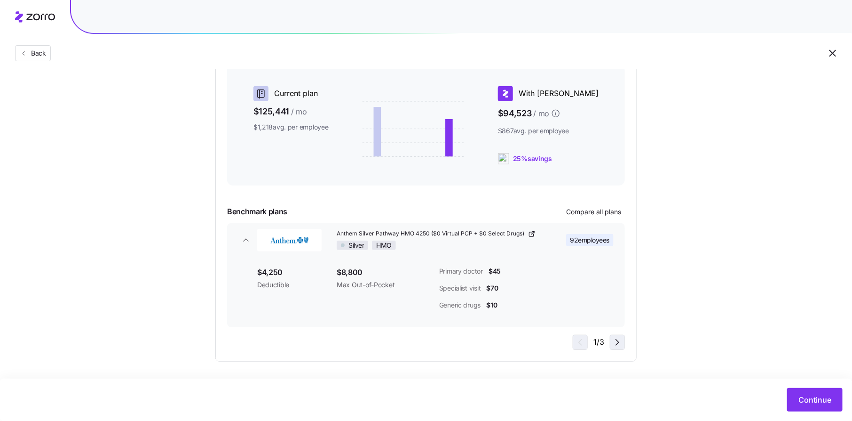
click at [623, 344] on span "button" at bounding box center [618, 342] width 14 height 14
click at [618, 344] on icon "button" at bounding box center [617, 341] width 11 height 11
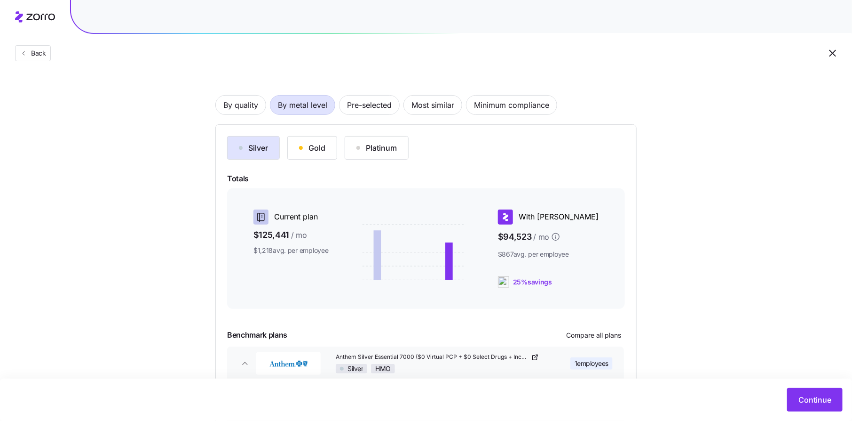
scroll to position [44, 0]
click at [321, 151] on div "Gold" at bounding box center [312, 148] width 26 height 11
